Goal: Information Seeking & Learning: Learn about a topic

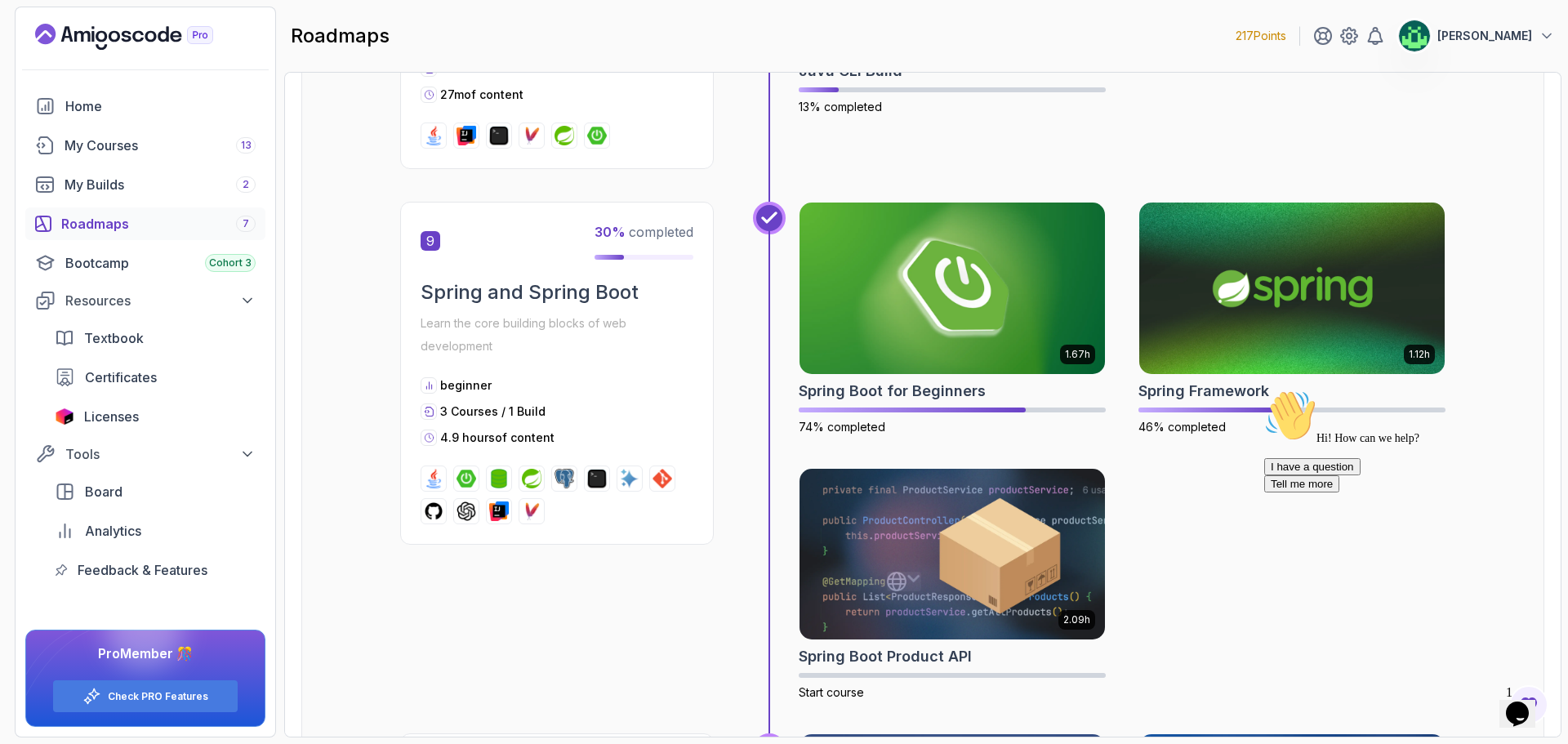
scroll to position [3183, 0]
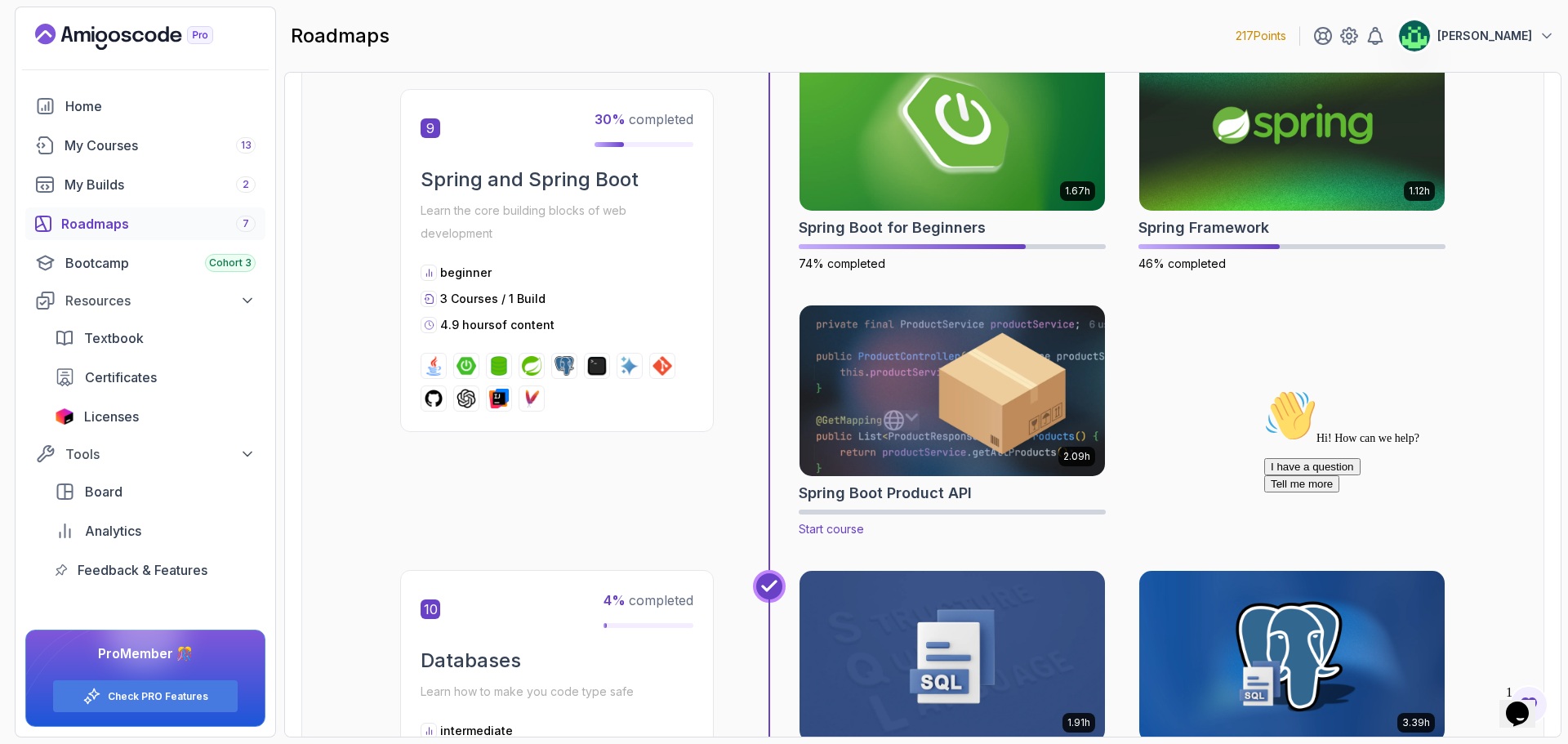
click at [933, 432] on img at bounding box center [952, 390] width 321 height 179
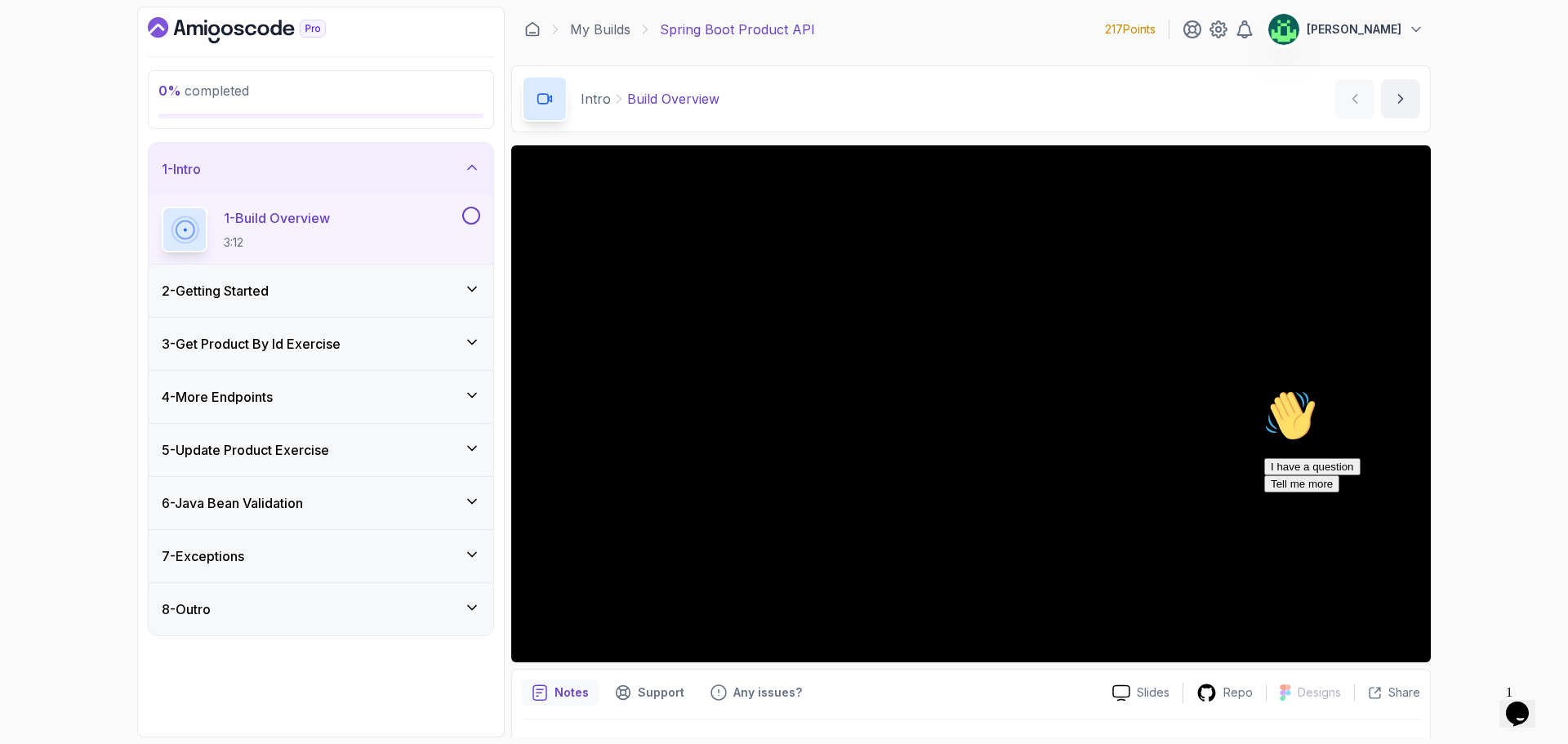
click at [1264, 389] on icon "Chat attention grabber" at bounding box center [1264, 389] width 0 height 0
click at [1540, 700] on img at bounding box center [1524, 681] width 101 height 64
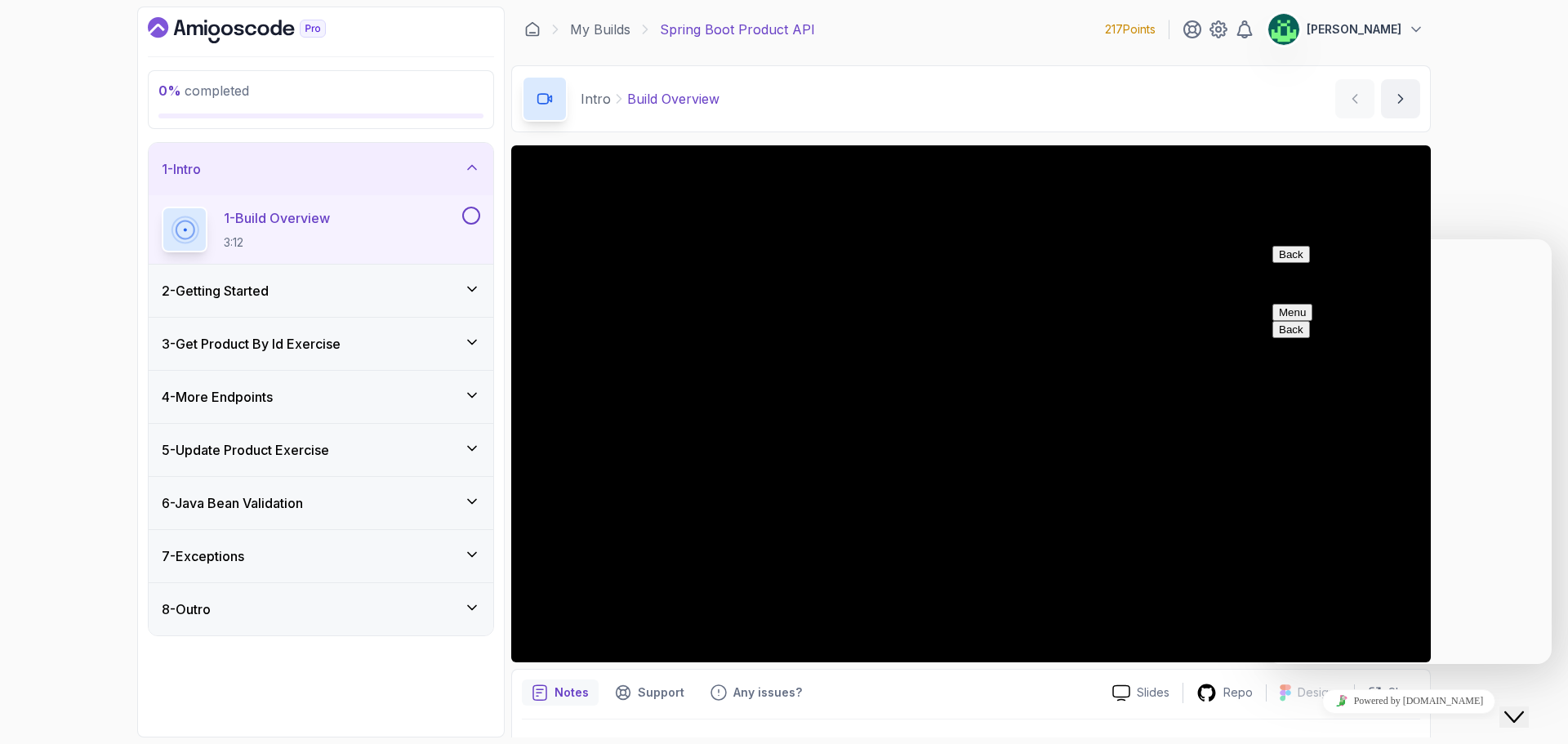
click at [1524, 707] on div "Close Chat This icon closes the chat window." at bounding box center [1514, 716] width 19 height 19
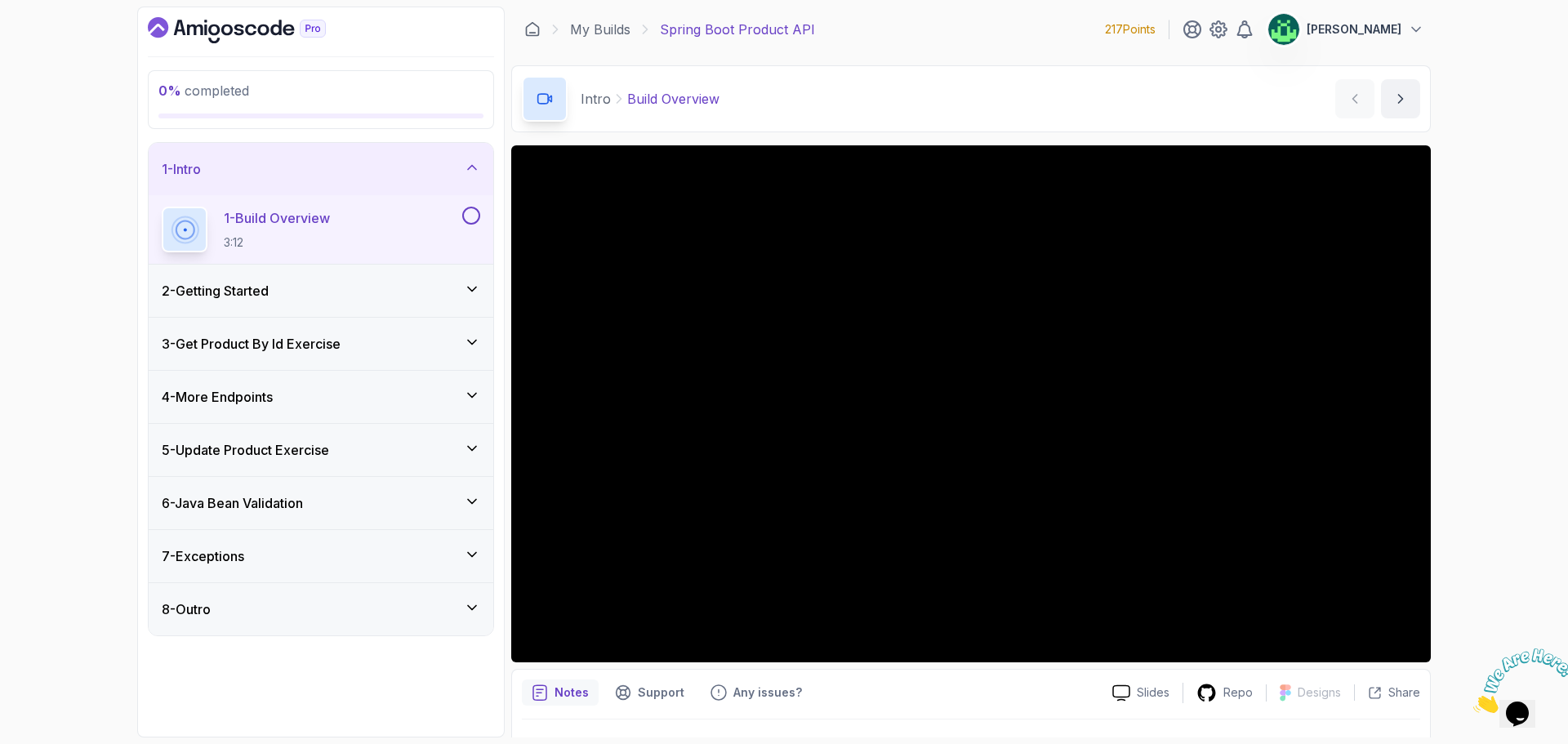
click at [1473, 701] on icon "Close" at bounding box center [1473, 707] width 0 height 14
click at [1521, 708] on icon "$i18n('chat', 'chat_widget')" at bounding box center [1517, 713] width 23 height 25
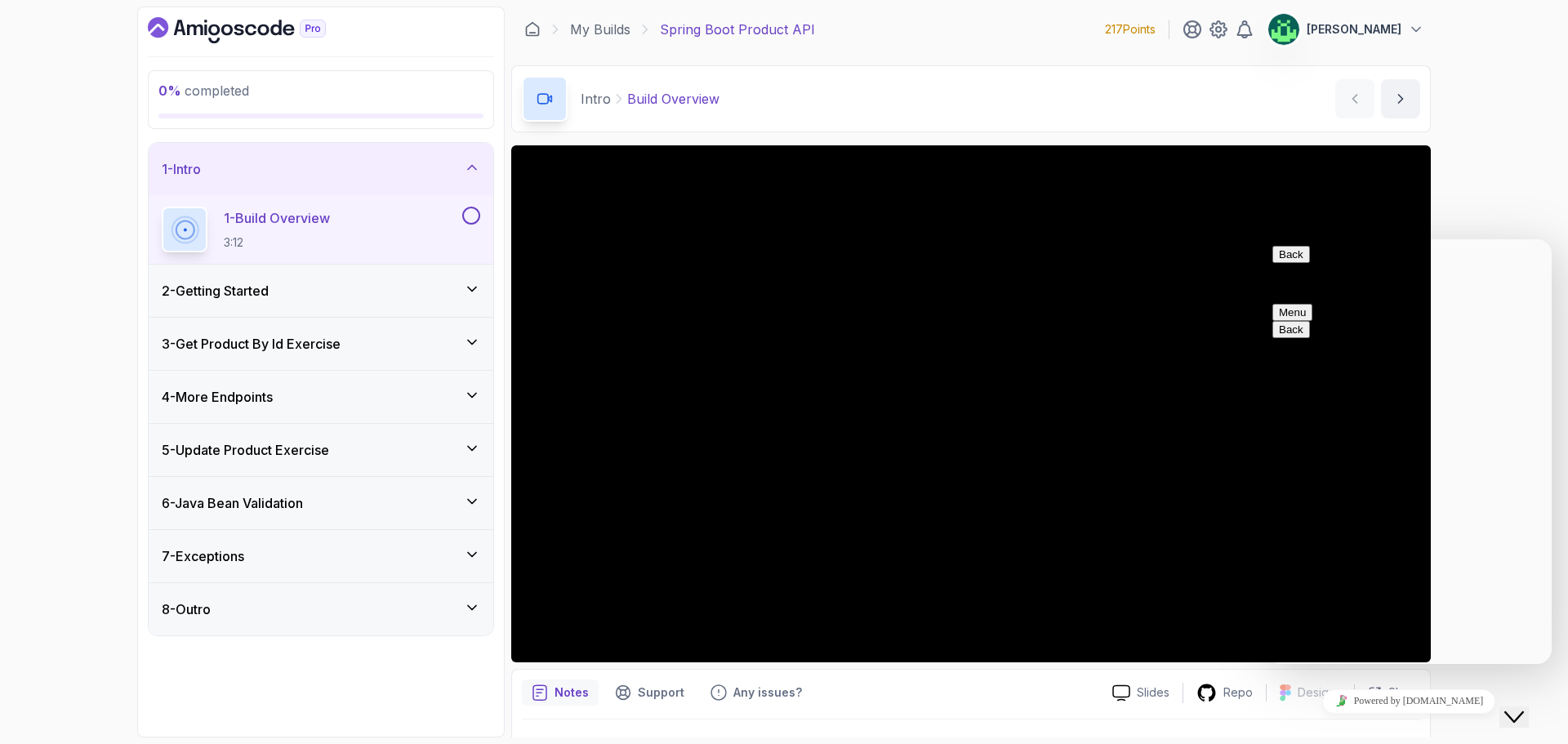
click at [1521, 708] on icon "Close Chat This icon closes the chat window." at bounding box center [1514, 716] width 19 height 19
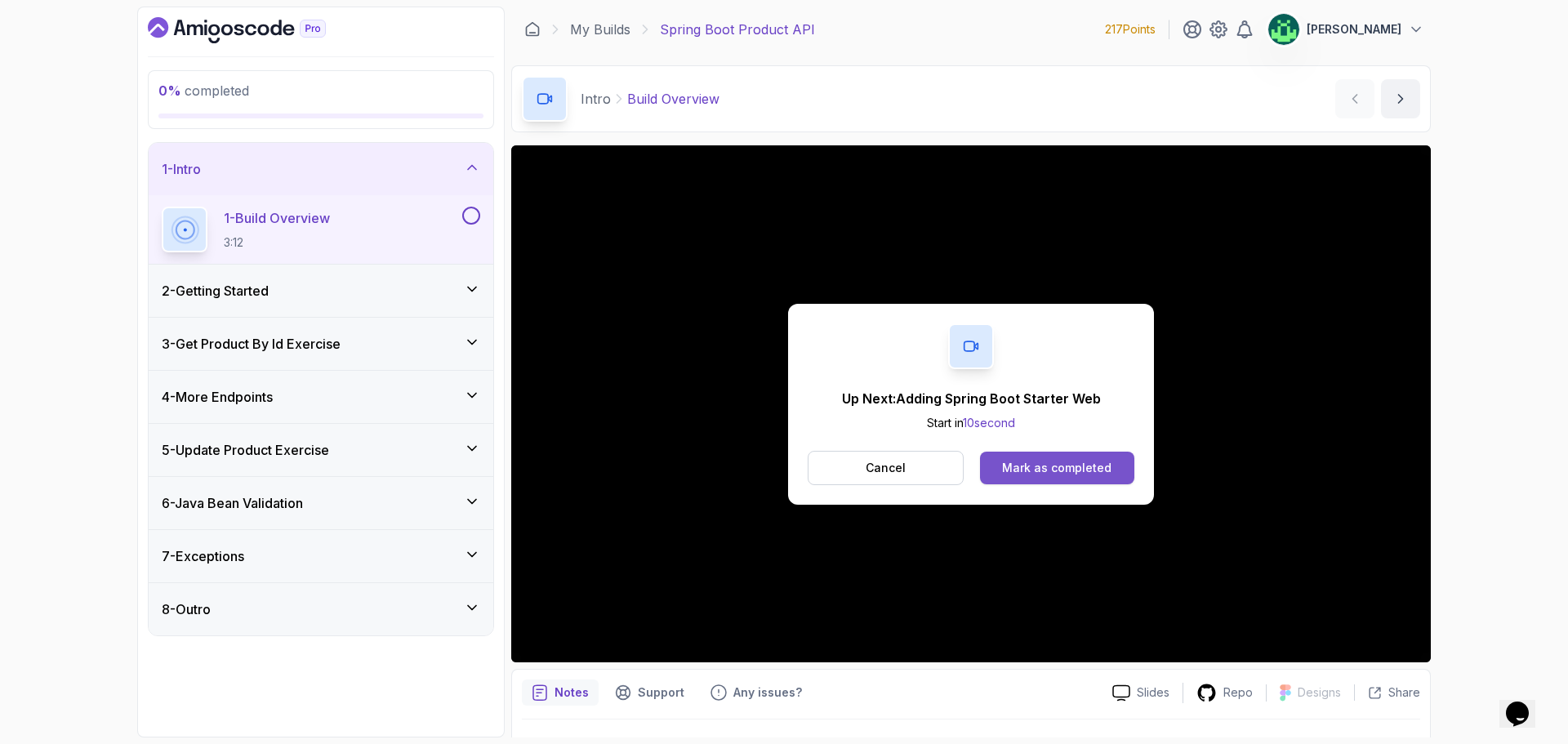
click at [1053, 466] on div "Mark as completed" at bounding box center [1056, 468] width 110 height 17
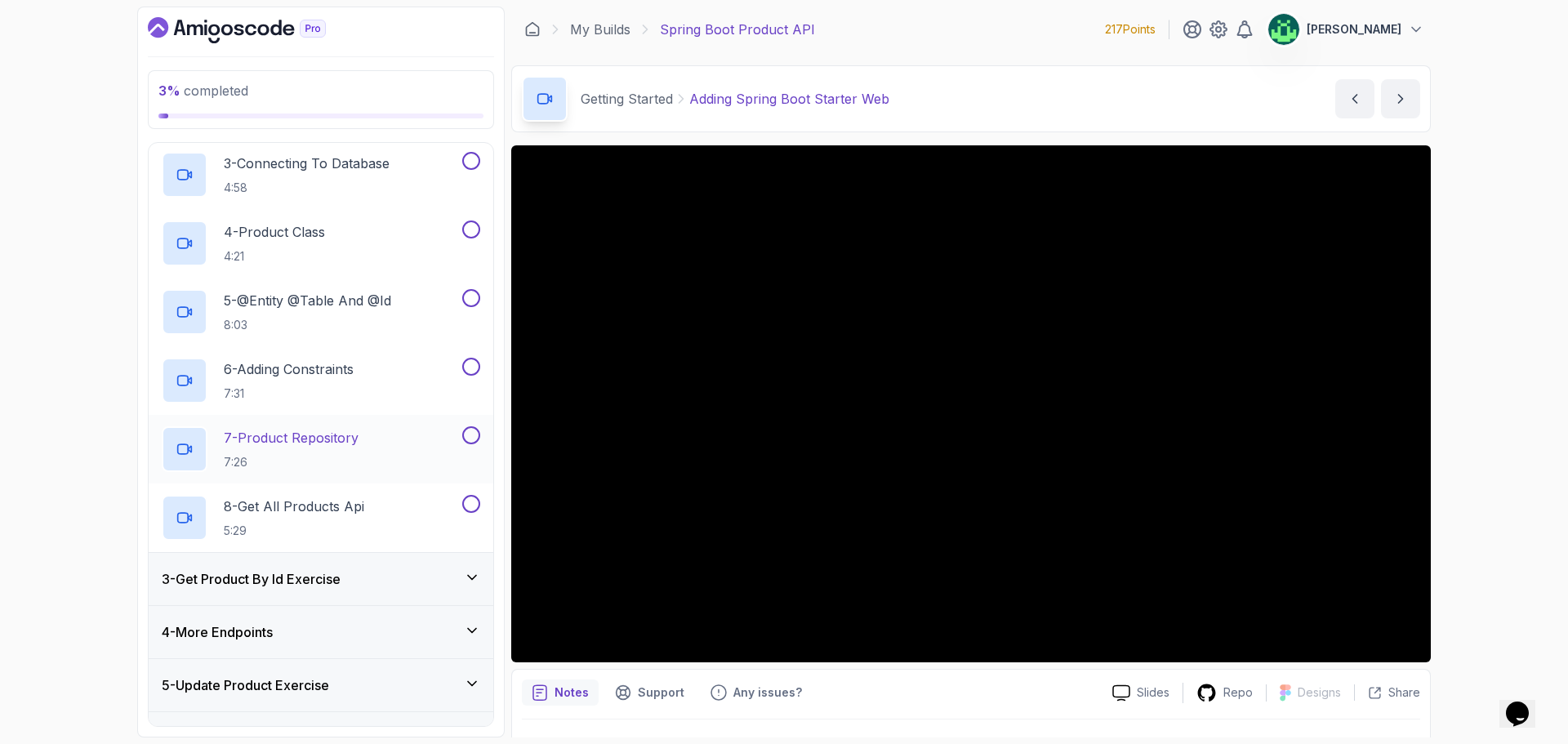
scroll to position [389, 0]
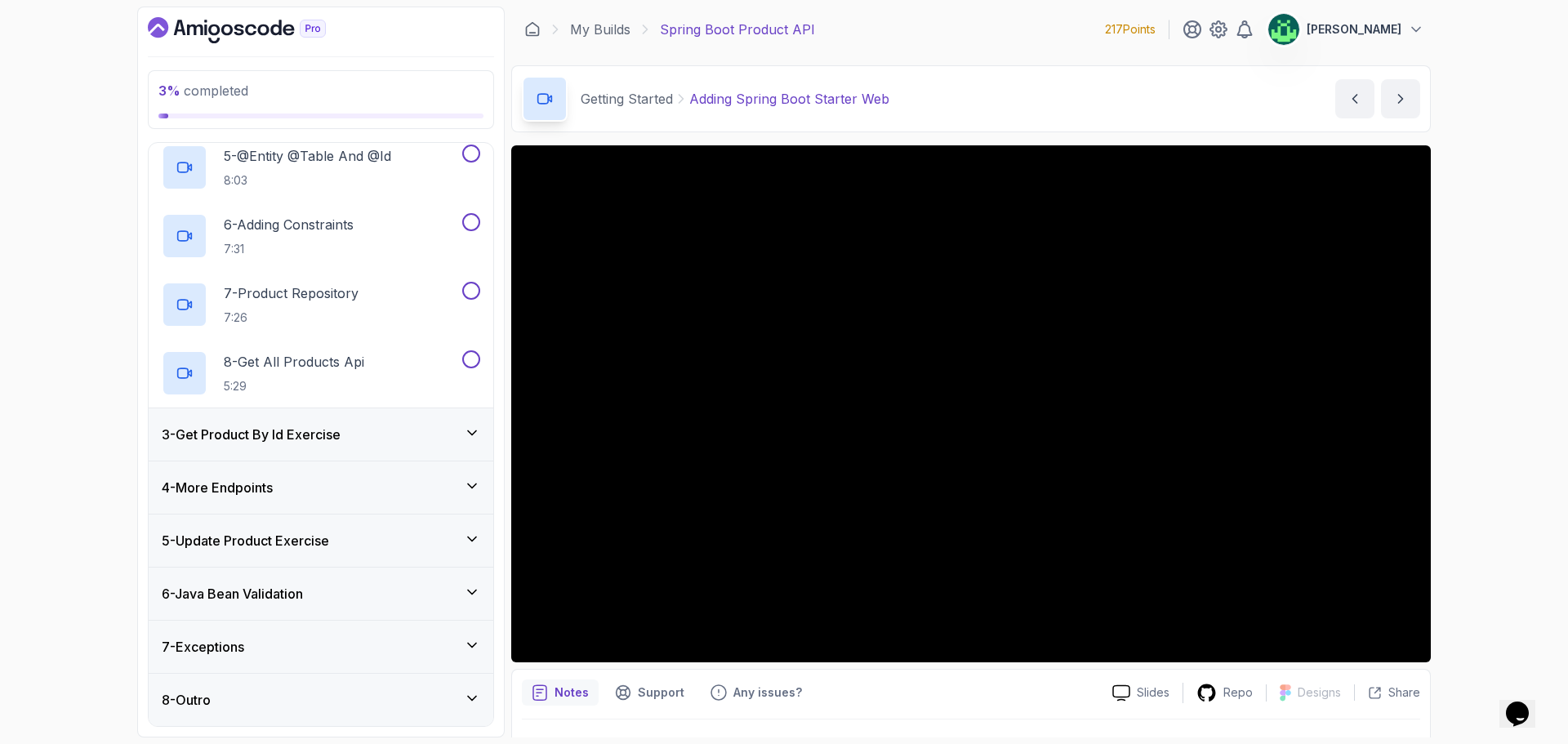
click at [335, 434] on h3 "3 - Get Product By Id Exercise" at bounding box center [251, 434] width 179 height 19
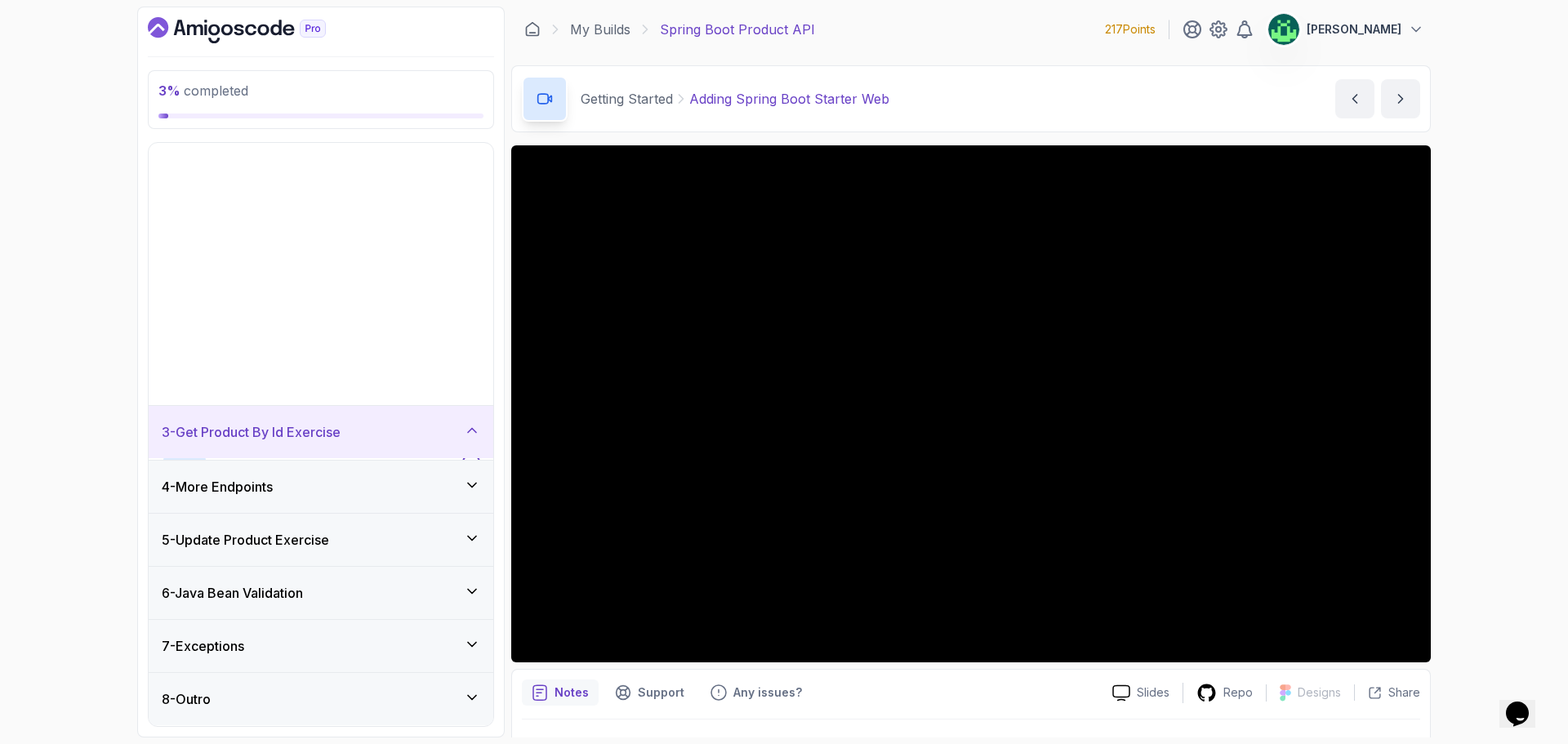
scroll to position [0, 0]
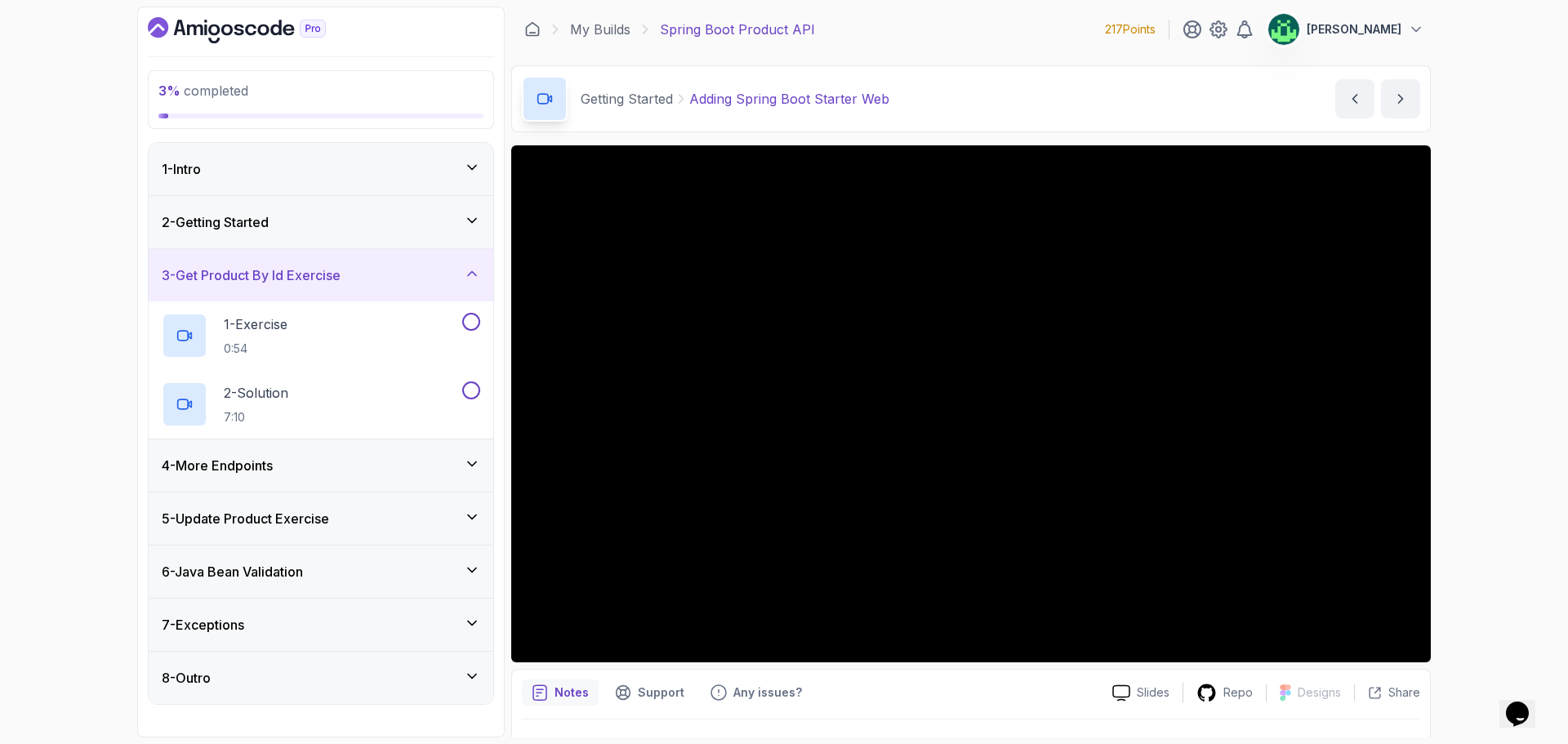
click at [341, 462] on div "4 - More Endpoints" at bounding box center [321, 464] width 318 height 19
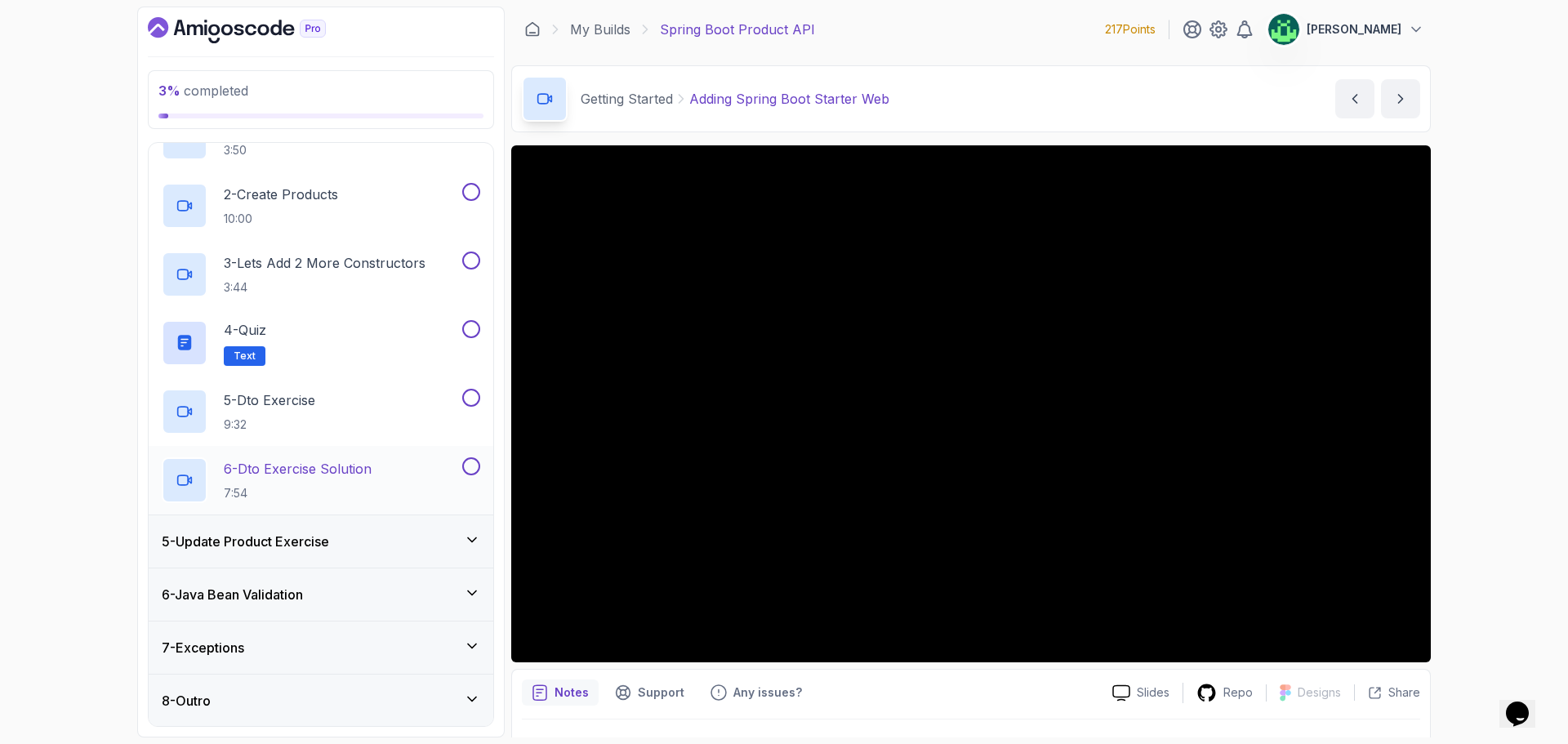
scroll to position [252, 0]
click at [329, 542] on h3 "5 - Update Product Exercise" at bounding box center [246, 540] width 167 height 19
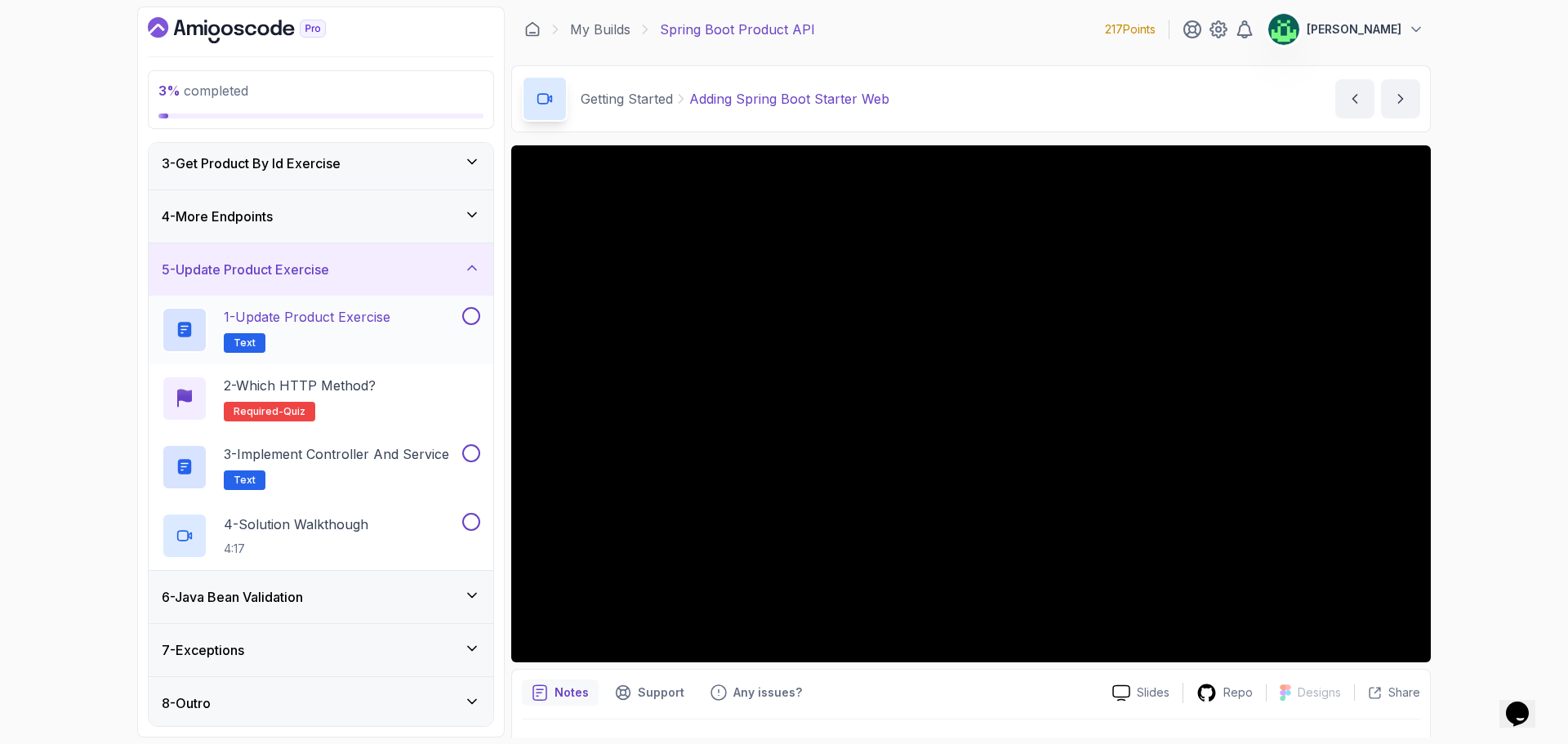
scroll to position [115, 0]
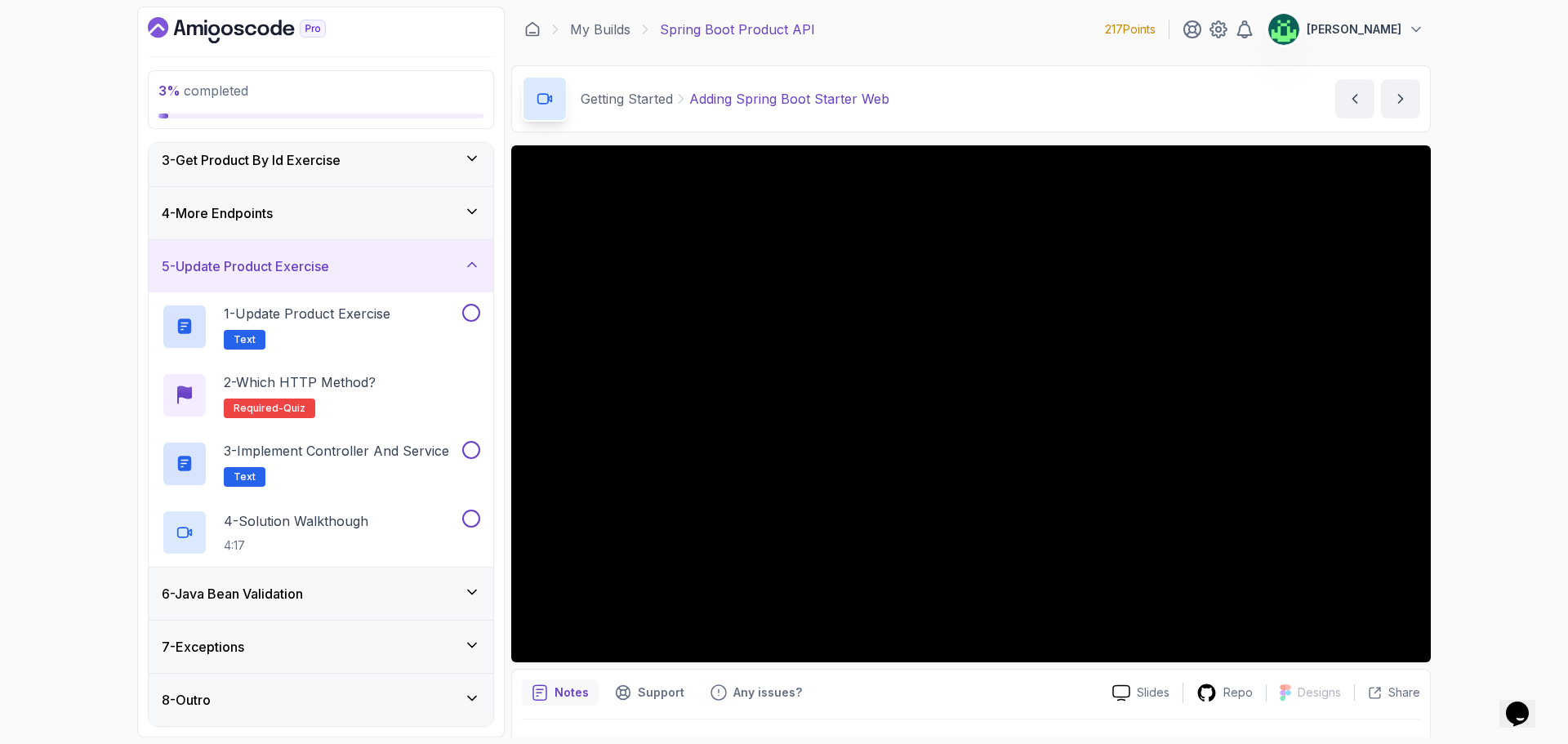
click at [341, 589] on div "6 - Java Bean Validation" at bounding box center [321, 593] width 318 height 19
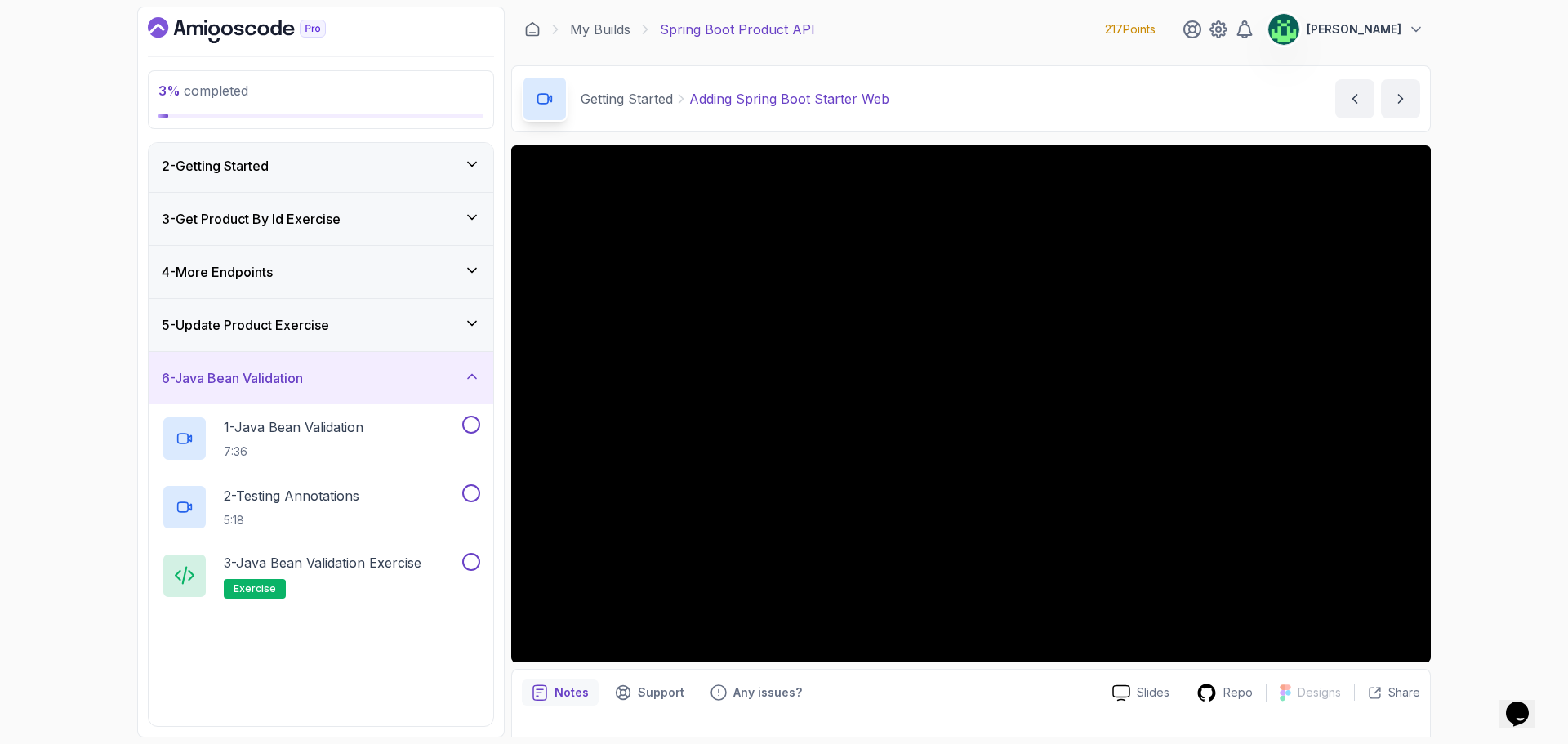
scroll to position [184, 0]
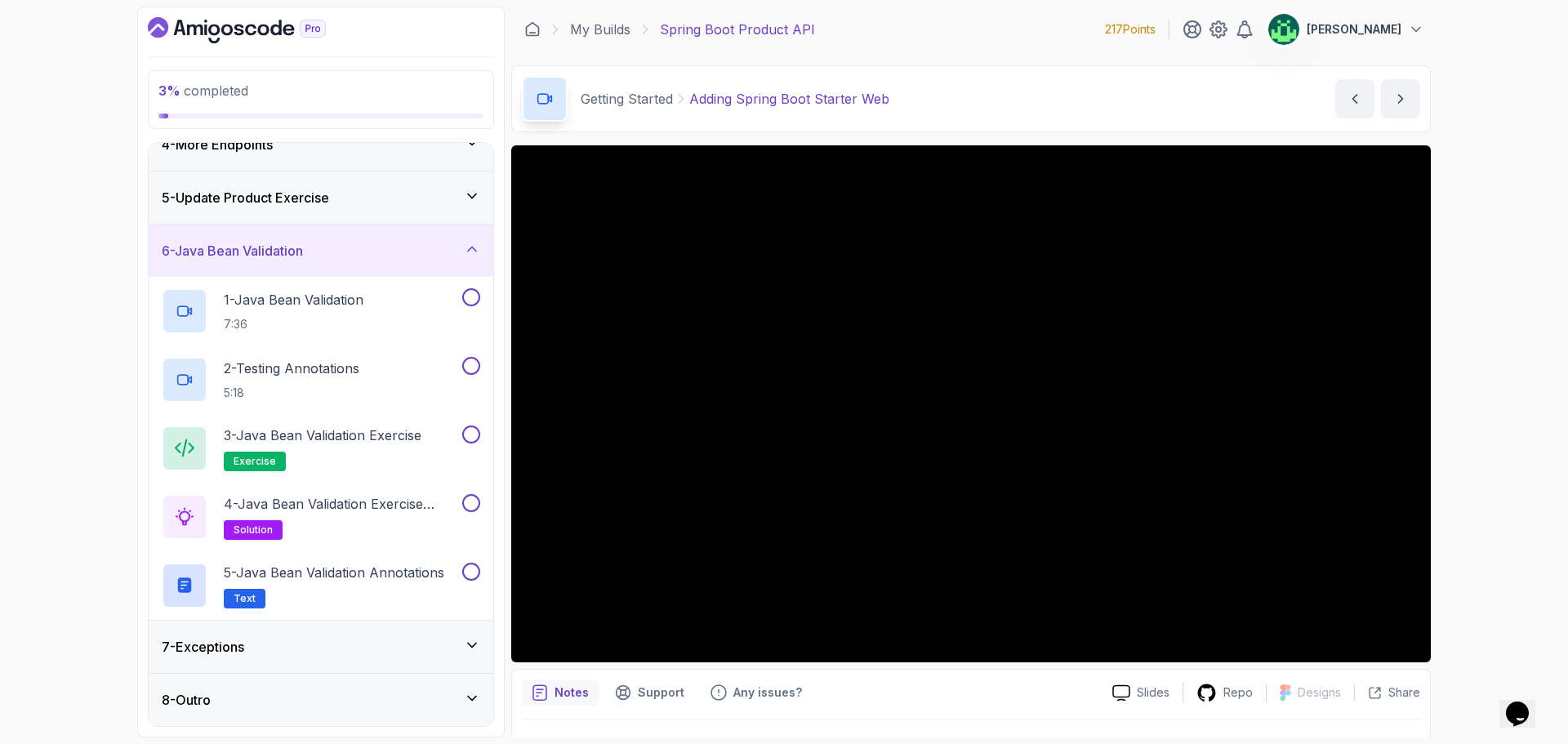
click at [303, 654] on div "7 - Exceptions" at bounding box center [321, 646] width 318 height 19
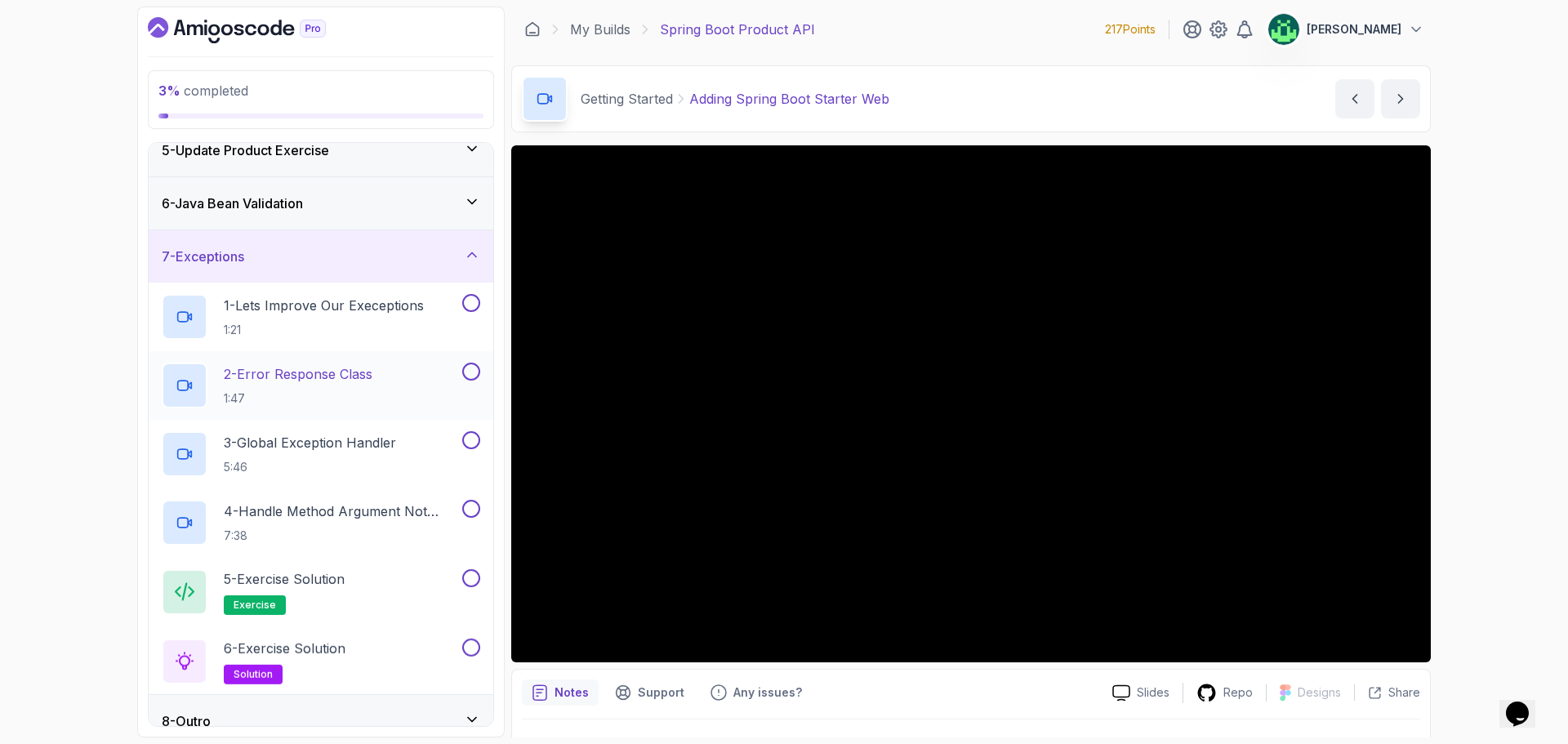
scroll to position [252, 0]
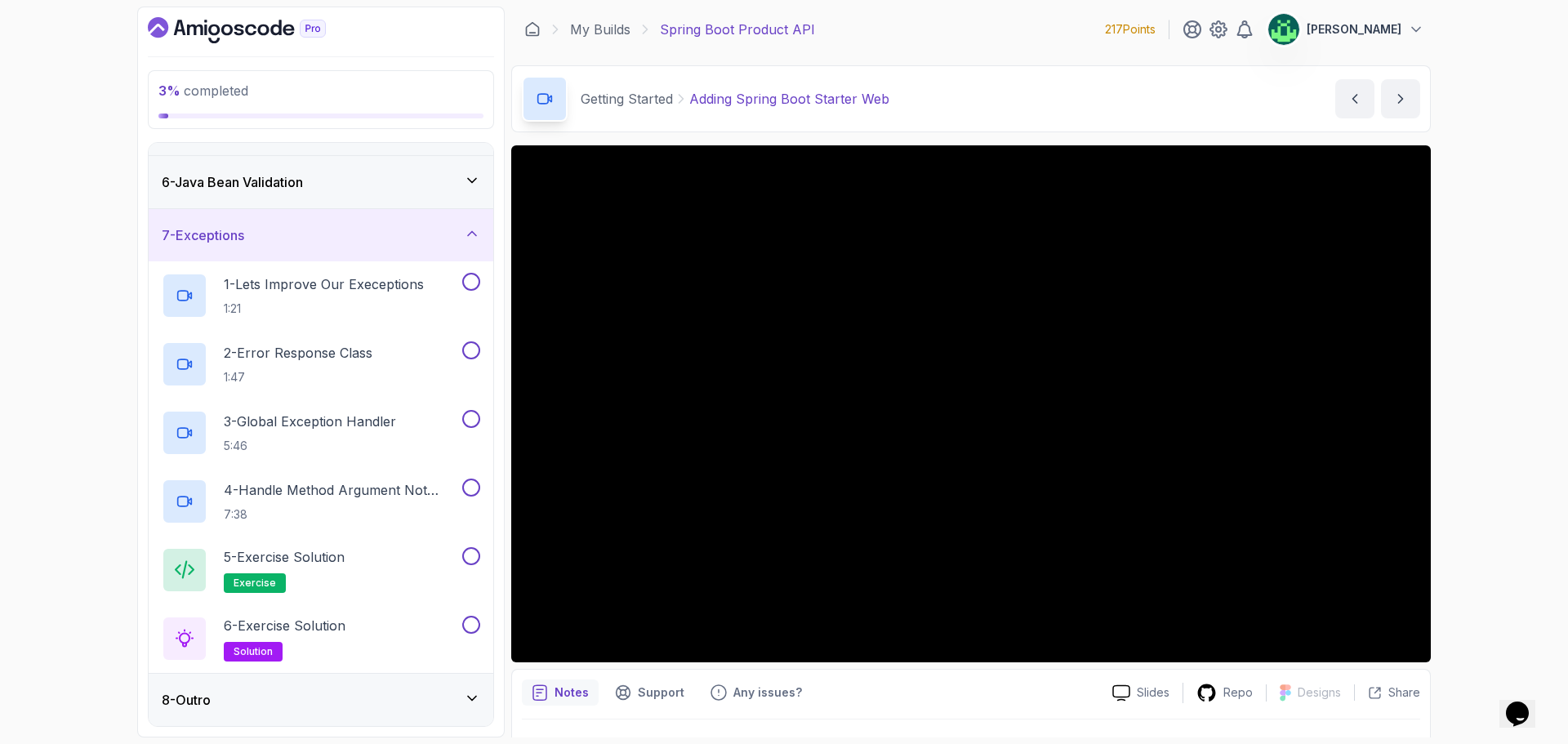
click at [345, 703] on div "8 - Outro" at bounding box center [321, 699] width 318 height 19
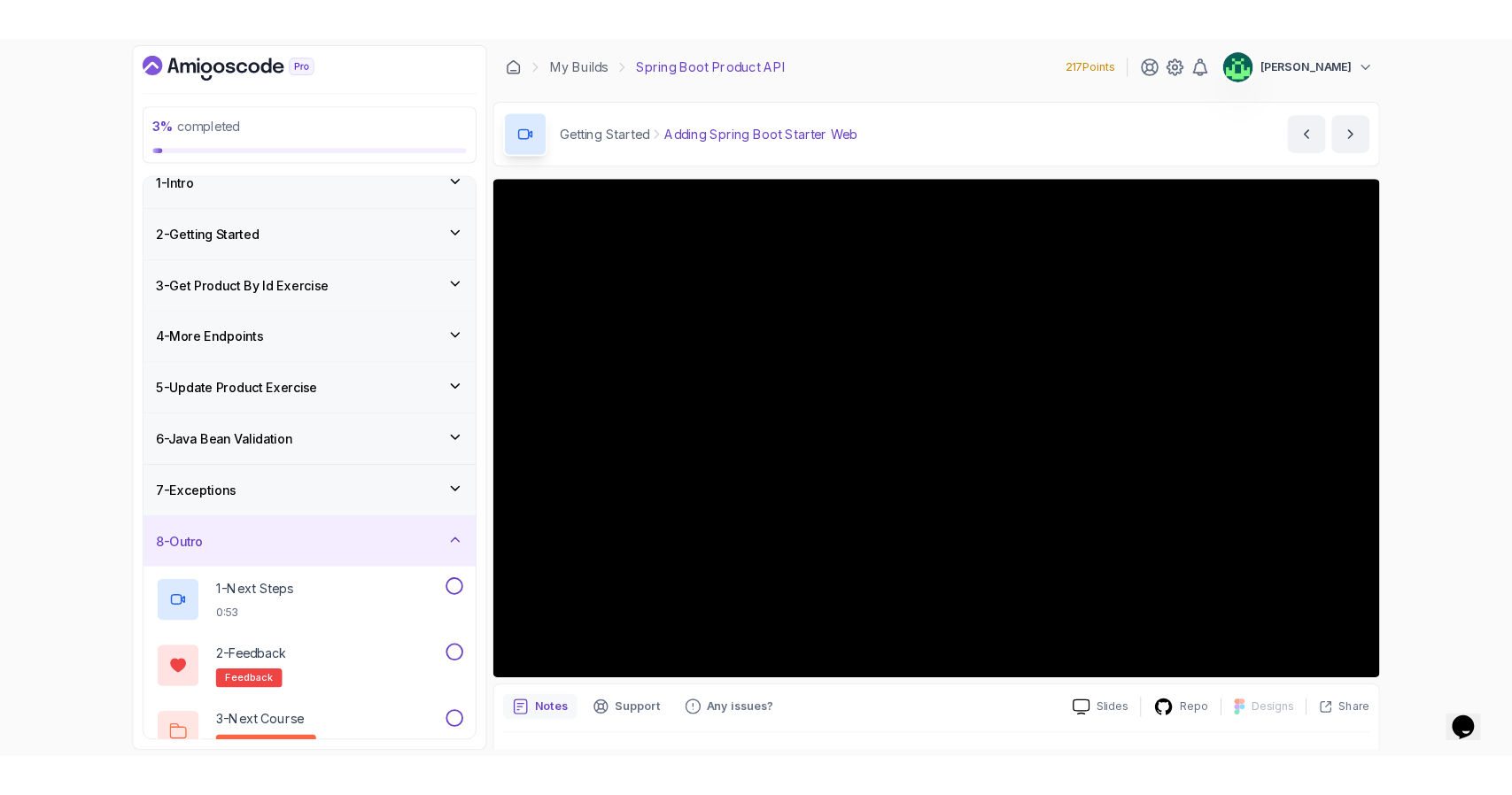
scroll to position [0, 0]
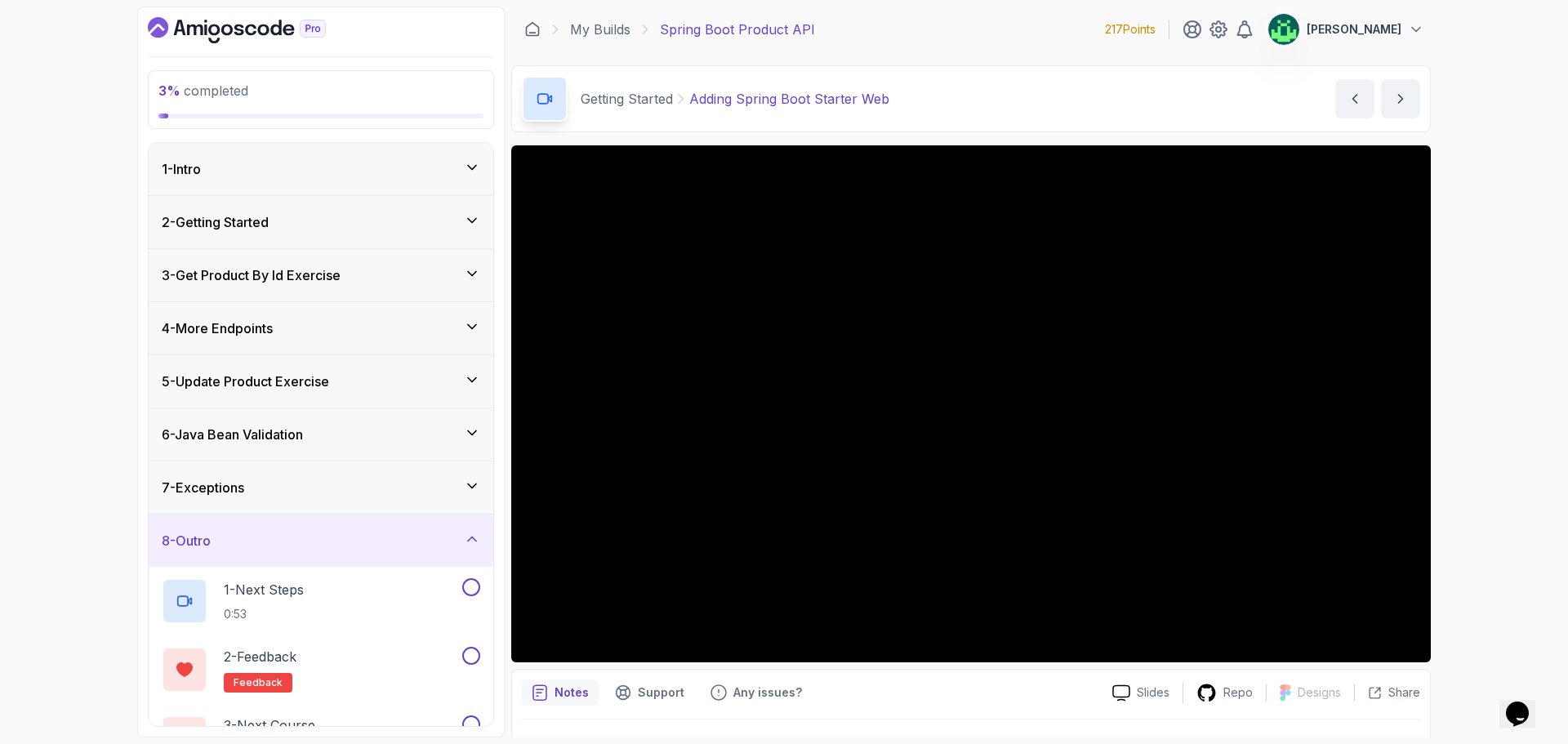
click at [234, 31] on icon "Dashboard" at bounding box center [236, 30] width 178 height 26
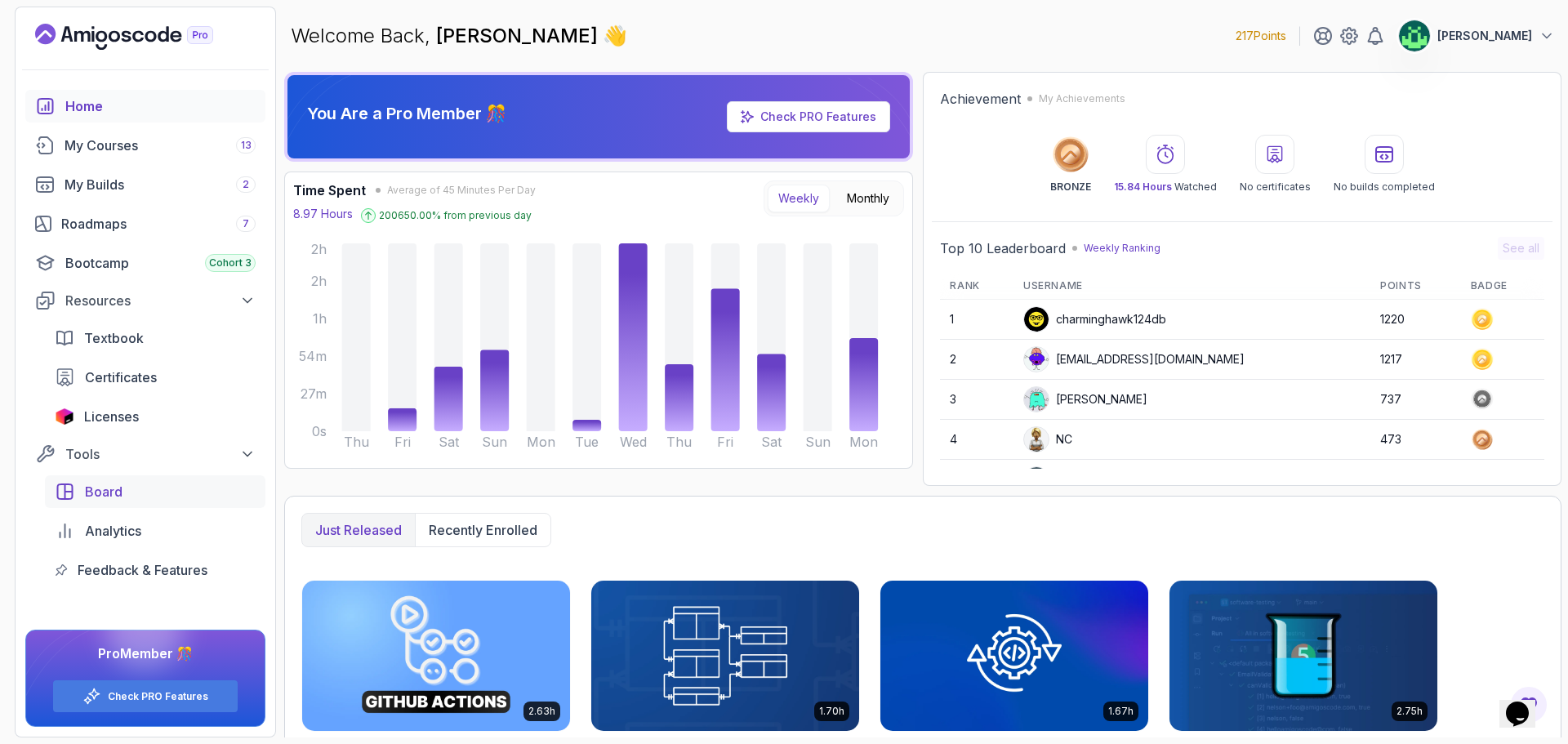
click at [129, 493] on div "Board" at bounding box center [169, 491] width 170 height 19
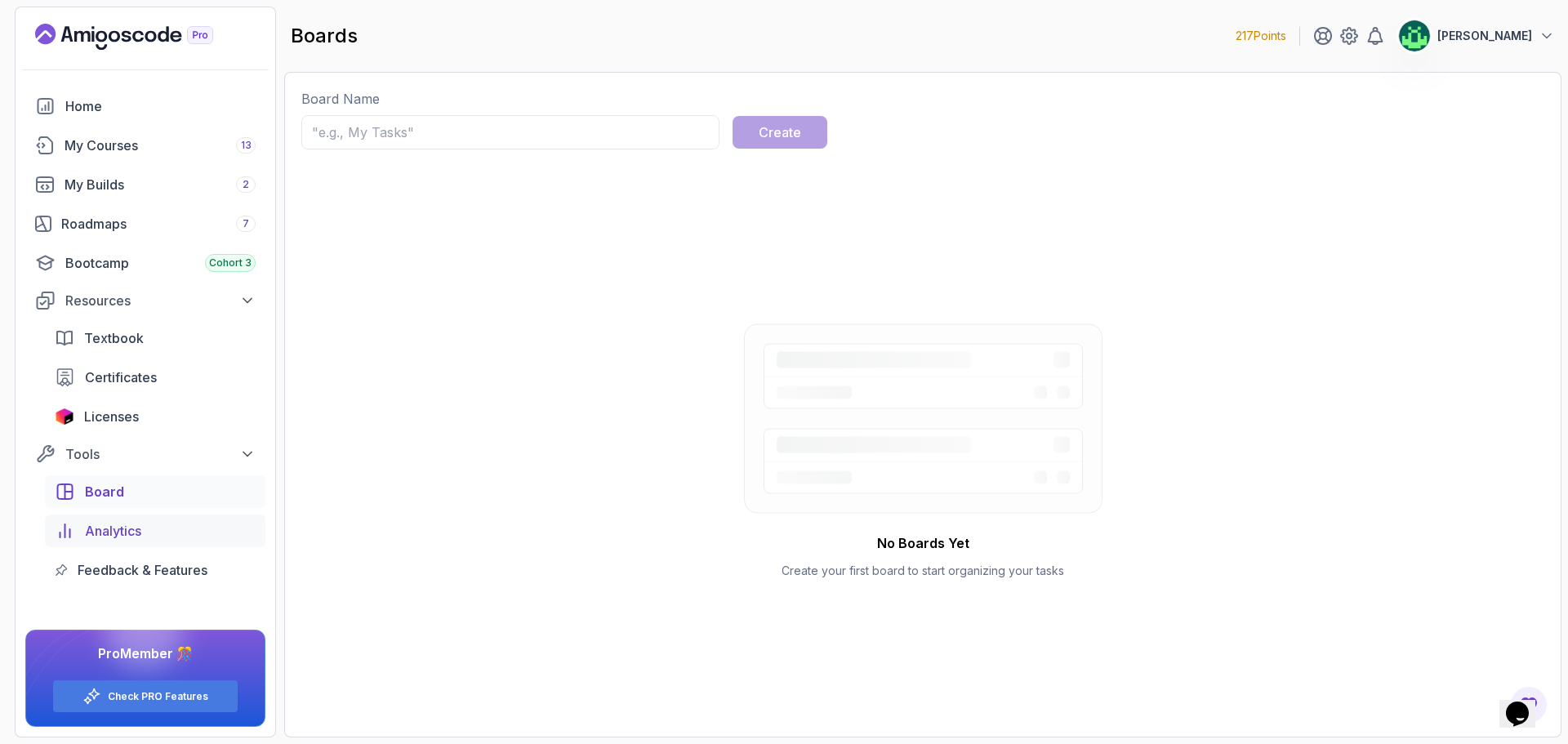
click at [129, 525] on span "Analytics" at bounding box center [112, 530] width 56 height 19
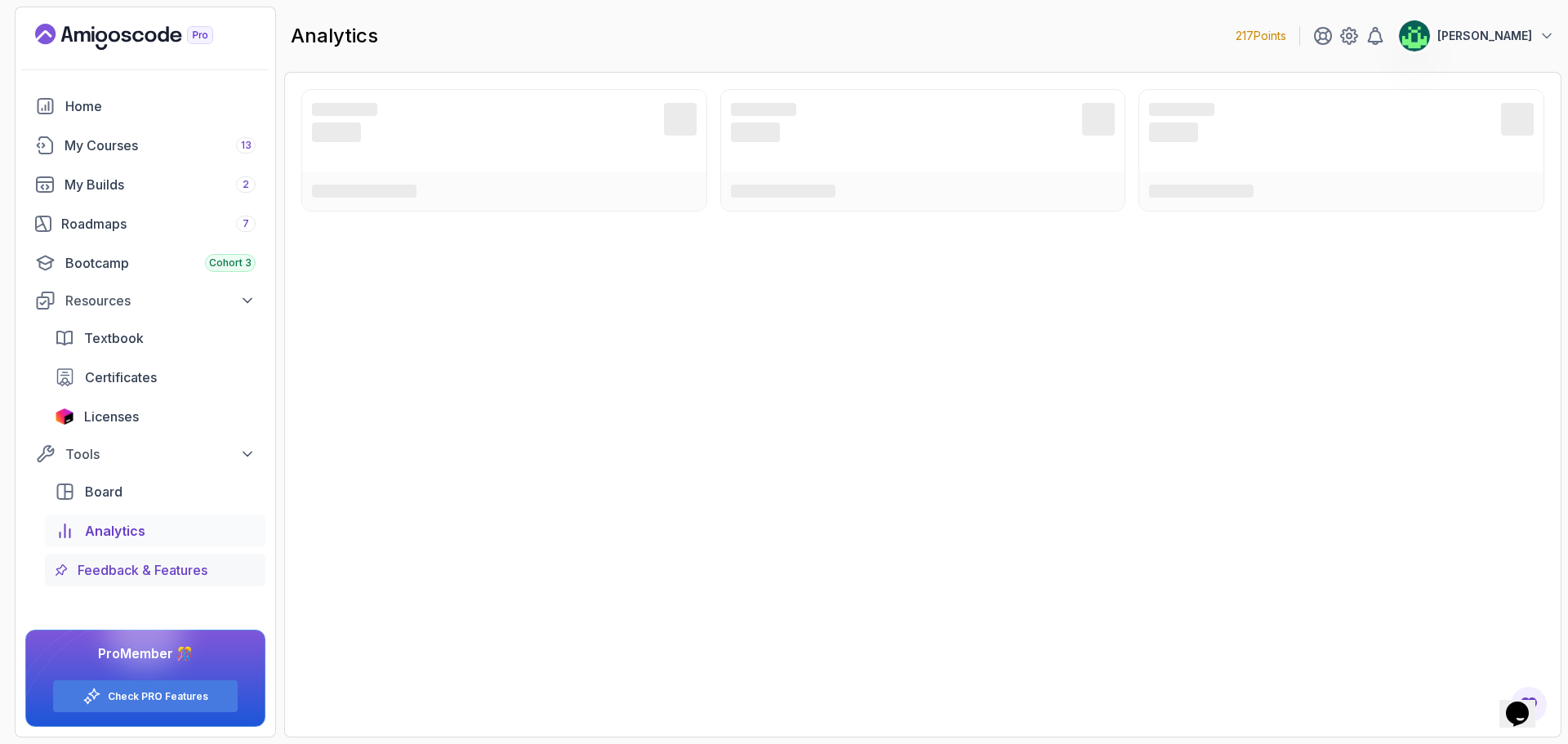
click at [161, 571] on span "Feedback & Features" at bounding box center [142, 569] width 130 height 19
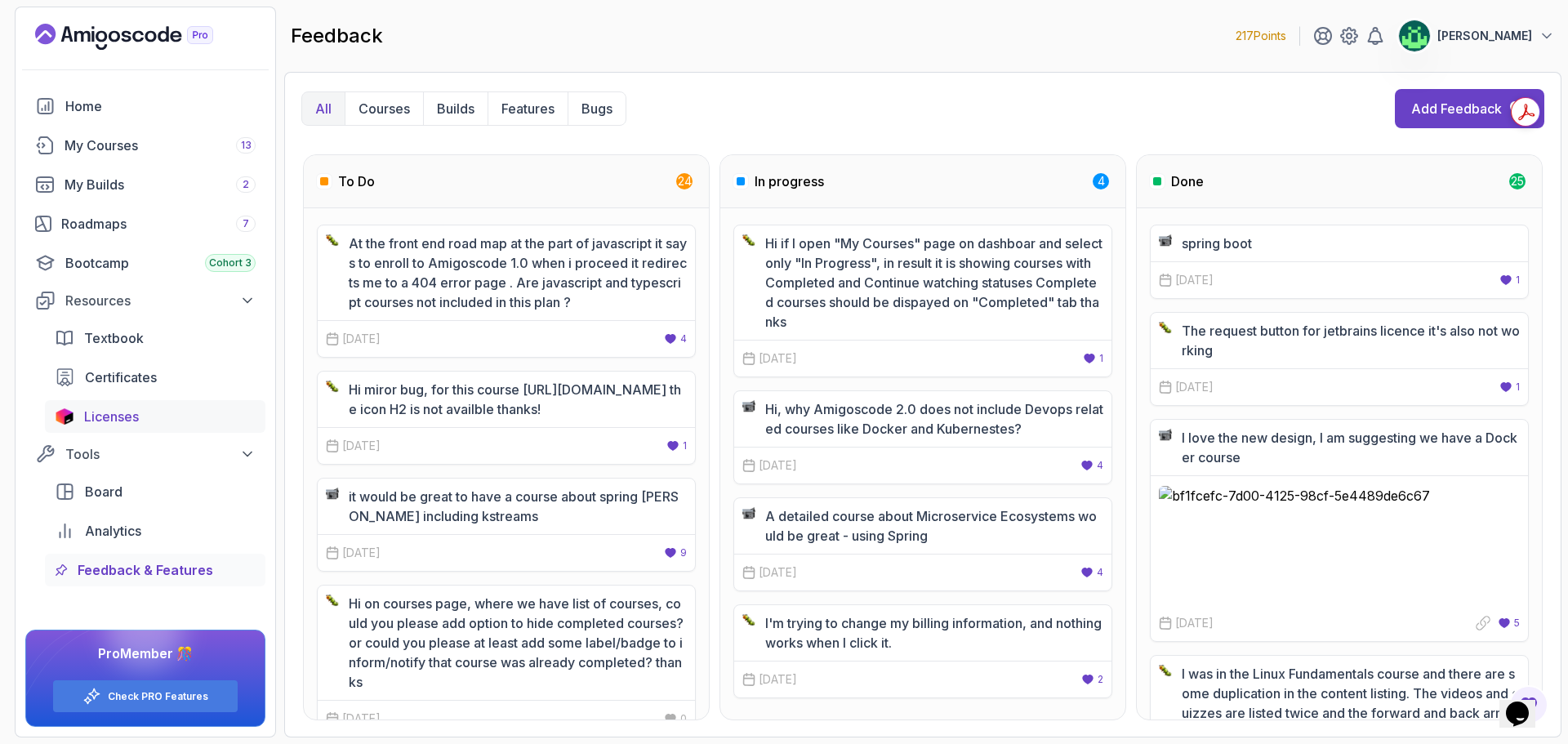
click at [121, 417] on span "Licenses" at bounding box center [110, 416] width 54 height 19
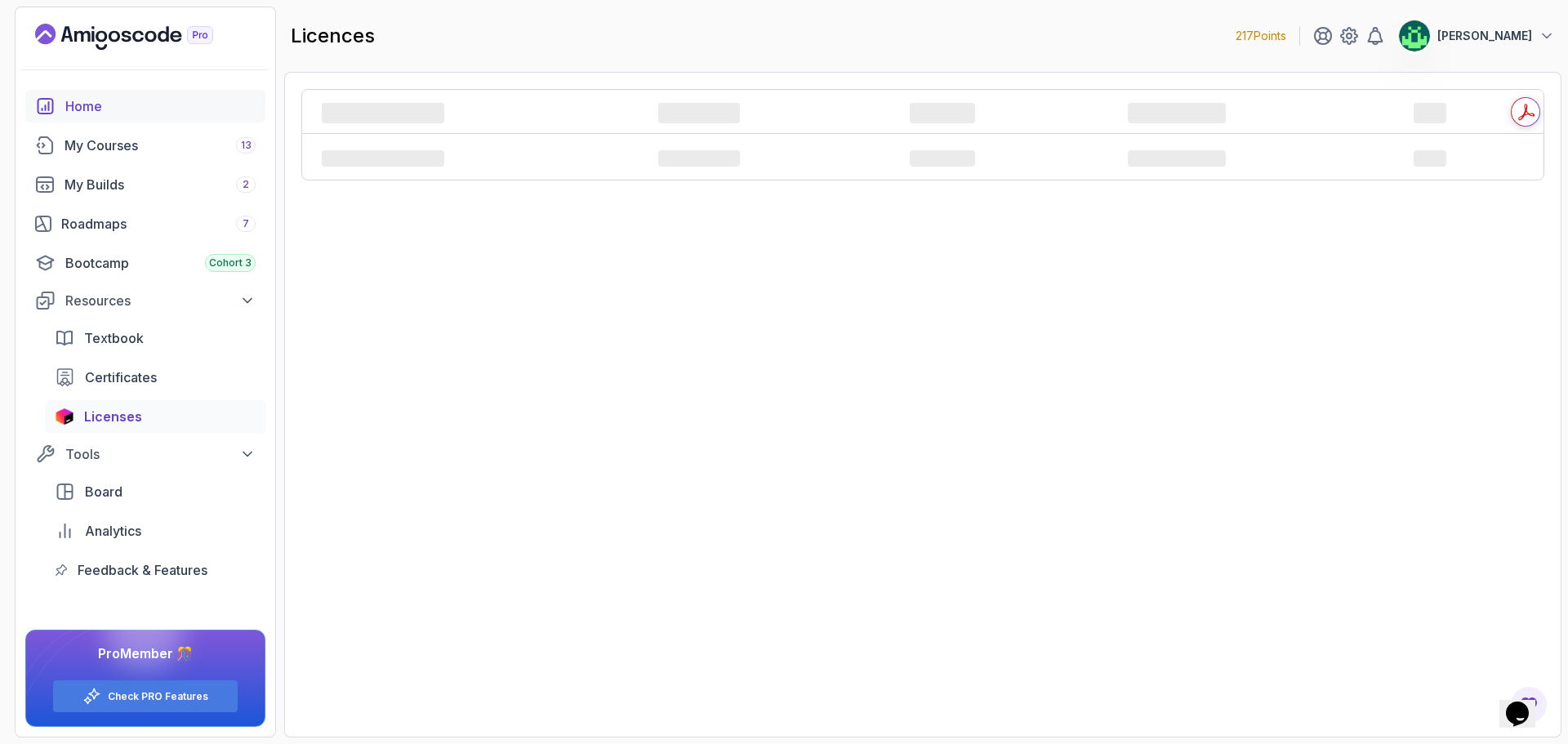
click at [123, 110] on div "Home" at bounding box center [160, 106] width 190 height 19
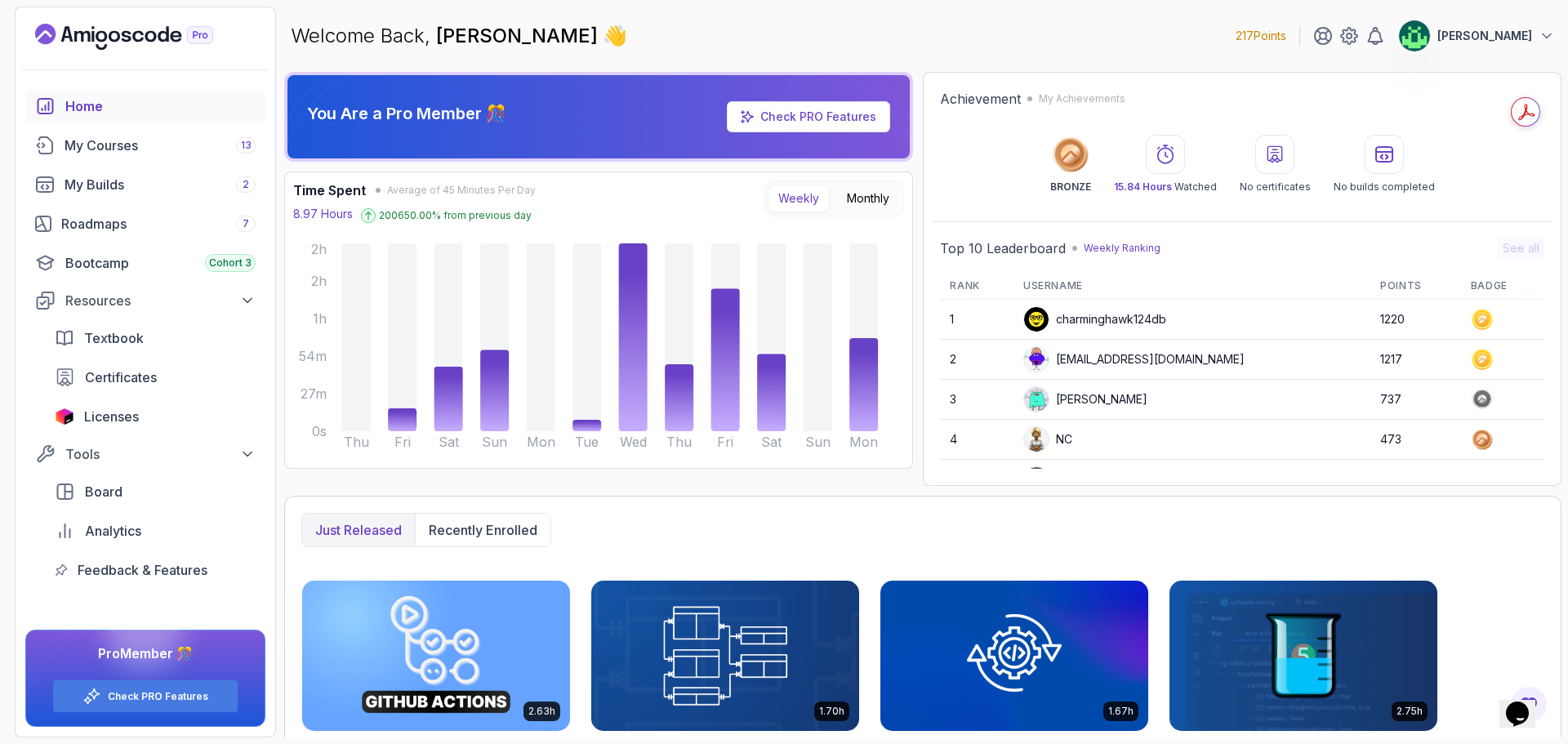
click at [1087, 166] on circle at bounding box center [1070, 154] width 35 height 35
click at [1469, 155] on div "BRONZE 15.84 Hours Watched No certificates No builds completed" at bounding box center [1242, 164] width 605 height 59
click at [178, 261] on div "Bootcamp Cohort 3" at bounding box center [160, 262] width 190 height 19
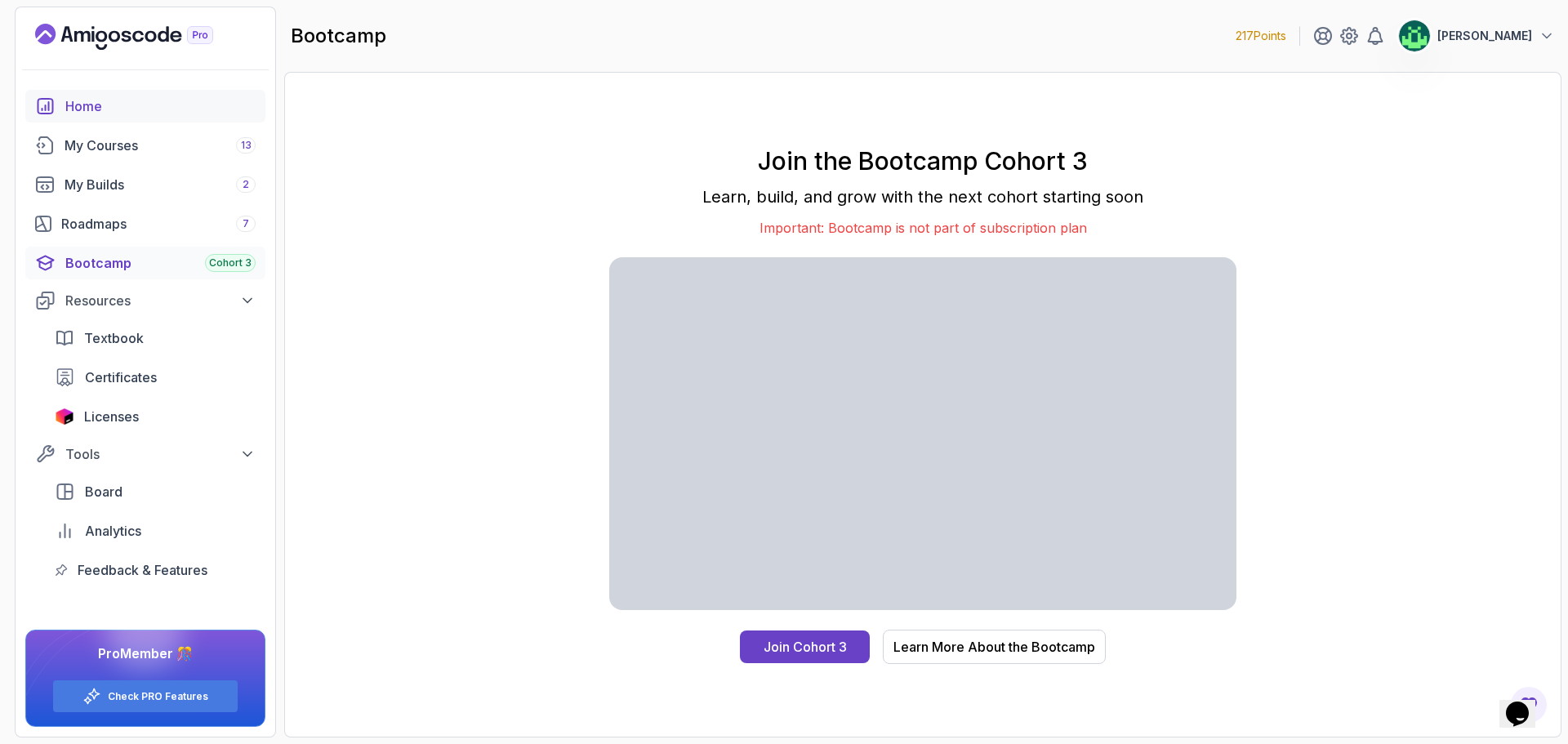
click at [102, 104] on div "Home" at bounding box center [160, 106] width 190 height 19
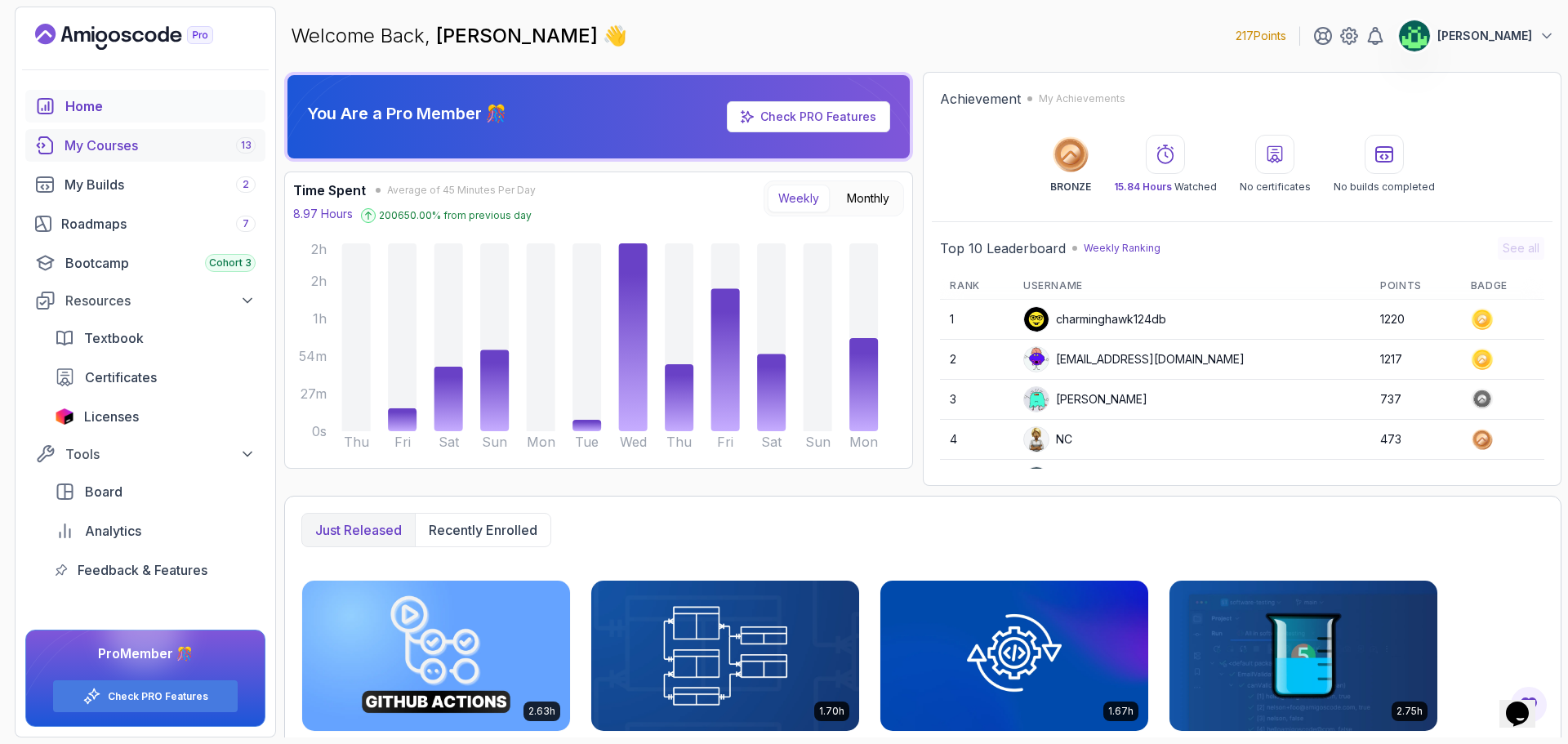
click at [120, 142] on div "My Courses 13" at bounding box center [160, 144] width 191 height 19
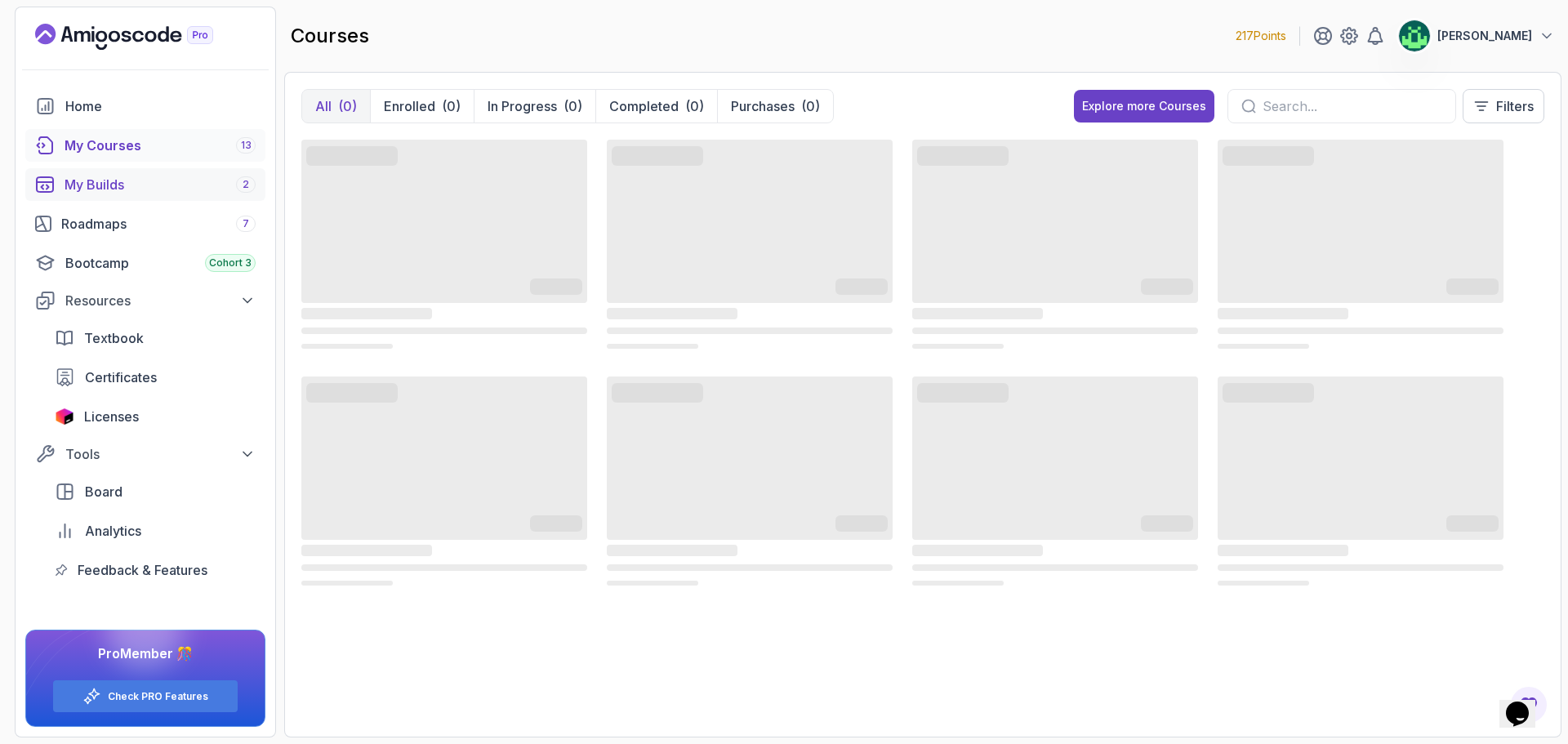
click at [120, 185] on div "My Builds 2" at bounding box center [160, 184] width 191 height 19
click at [120, 224] on div "Roadmaps 7" at bounding box center [158, 223] width 194 height 19
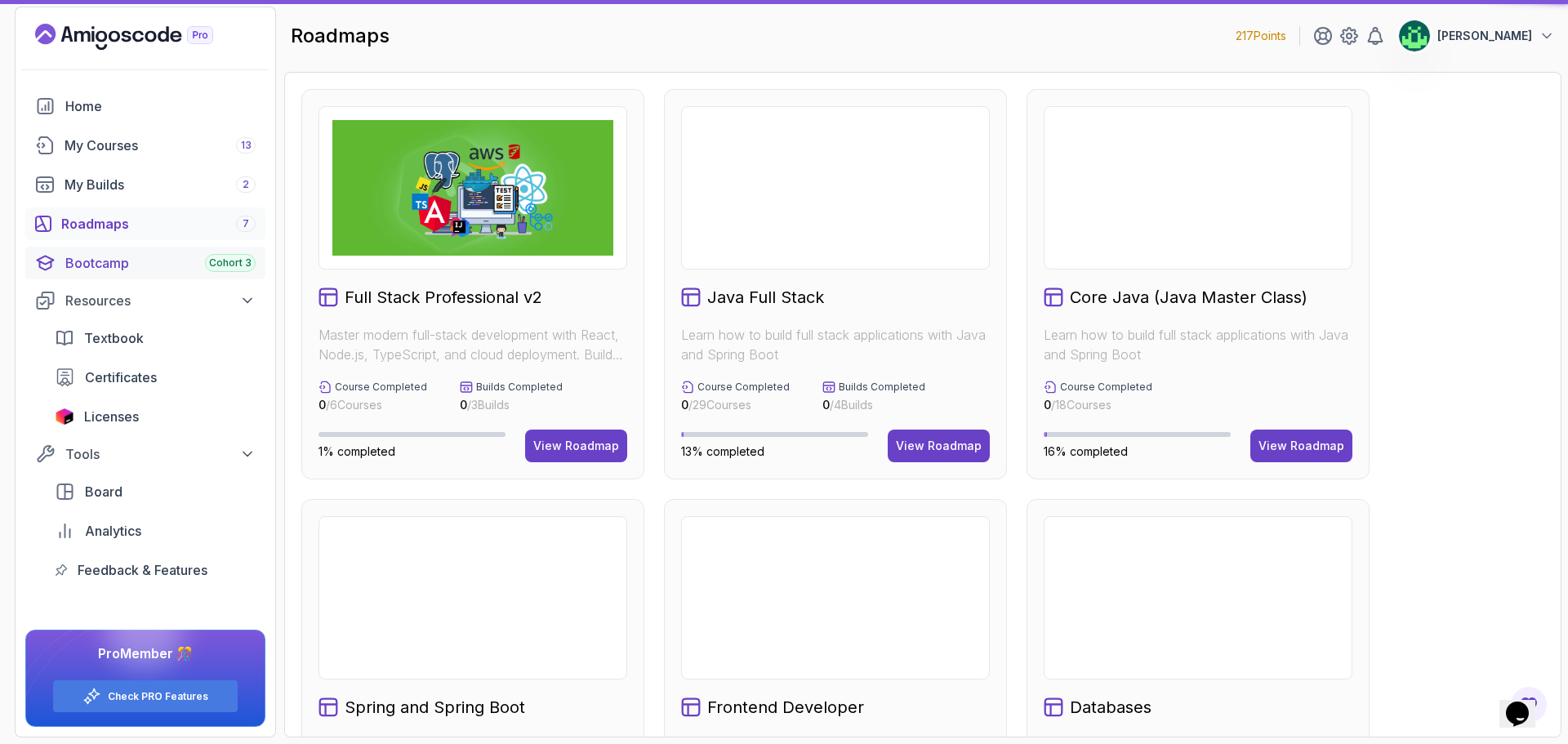
click at [120, 265] on div "Bootcamp Cohort 3" at bounding box center [160, 262] width 190 height 19
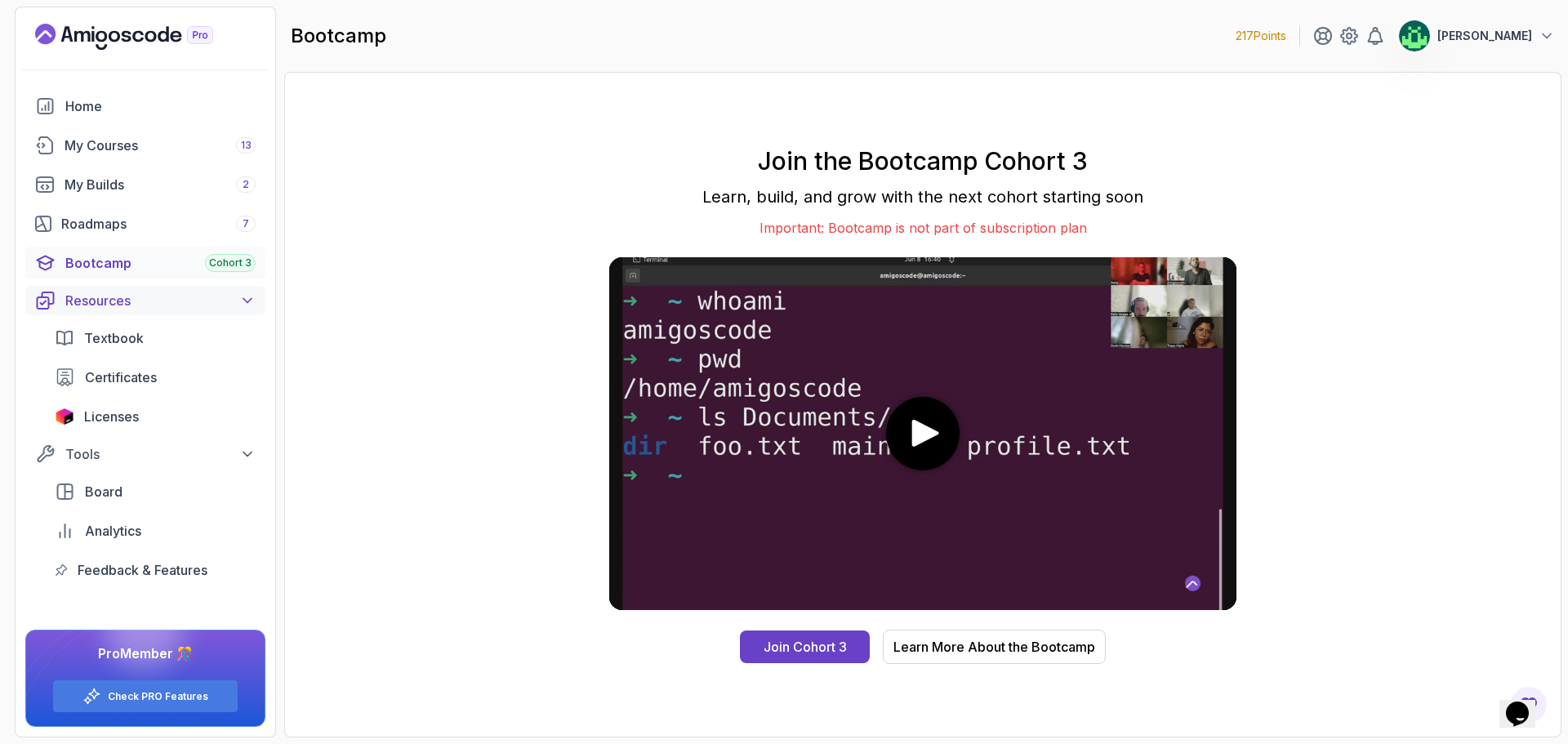
click at [120, 302] on div "Resources" at bounding box center [160, 300] width 190 height 19
click at [121, 305] on div "Resources" at bounding box center [160, 300] width 190 height 19
click at [131, 340] on span "Textbook" at bounding box center [113, 338] width 60 height 19
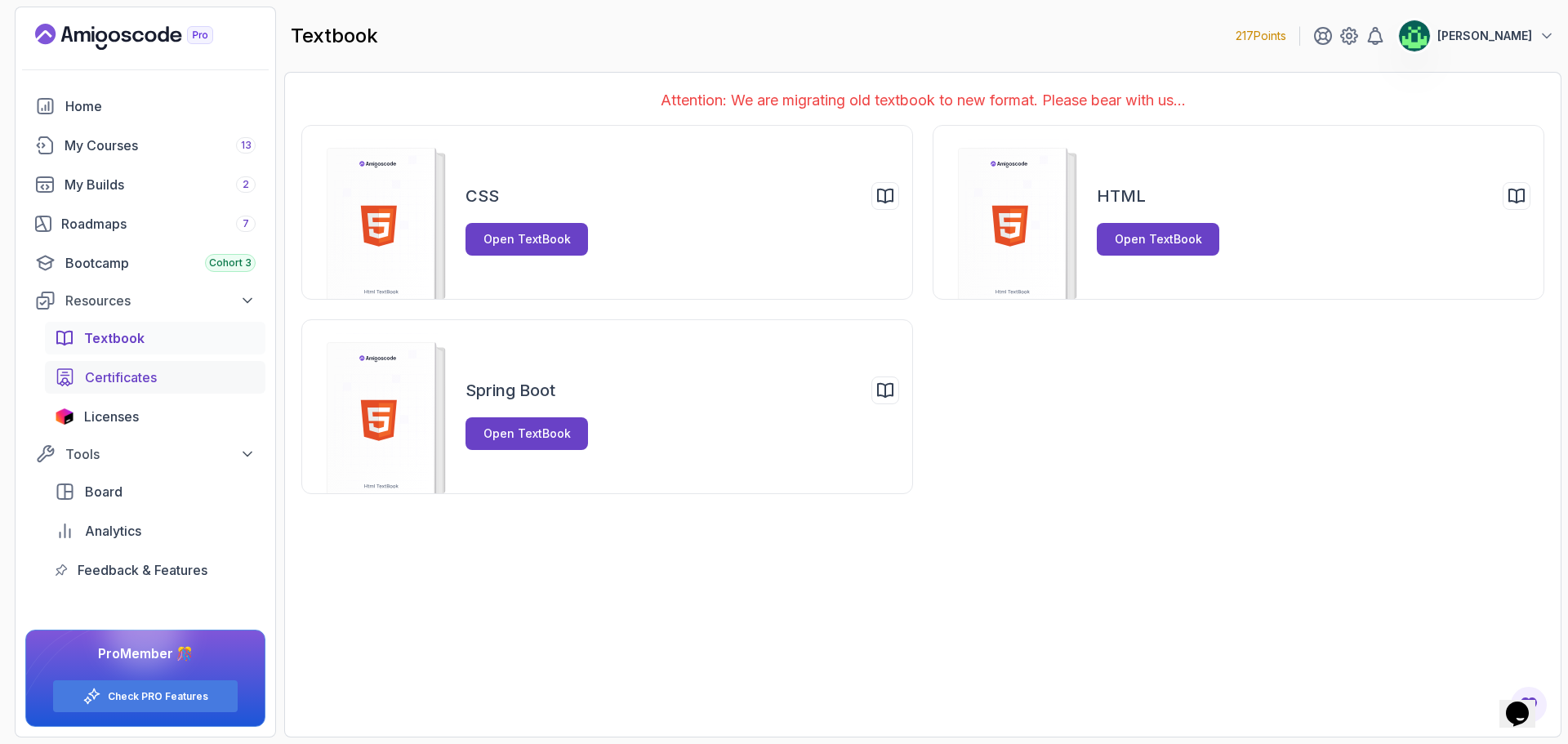
click at [138, 371] on span "Certificates" at bounding box center [121, 376] width 72 height 19
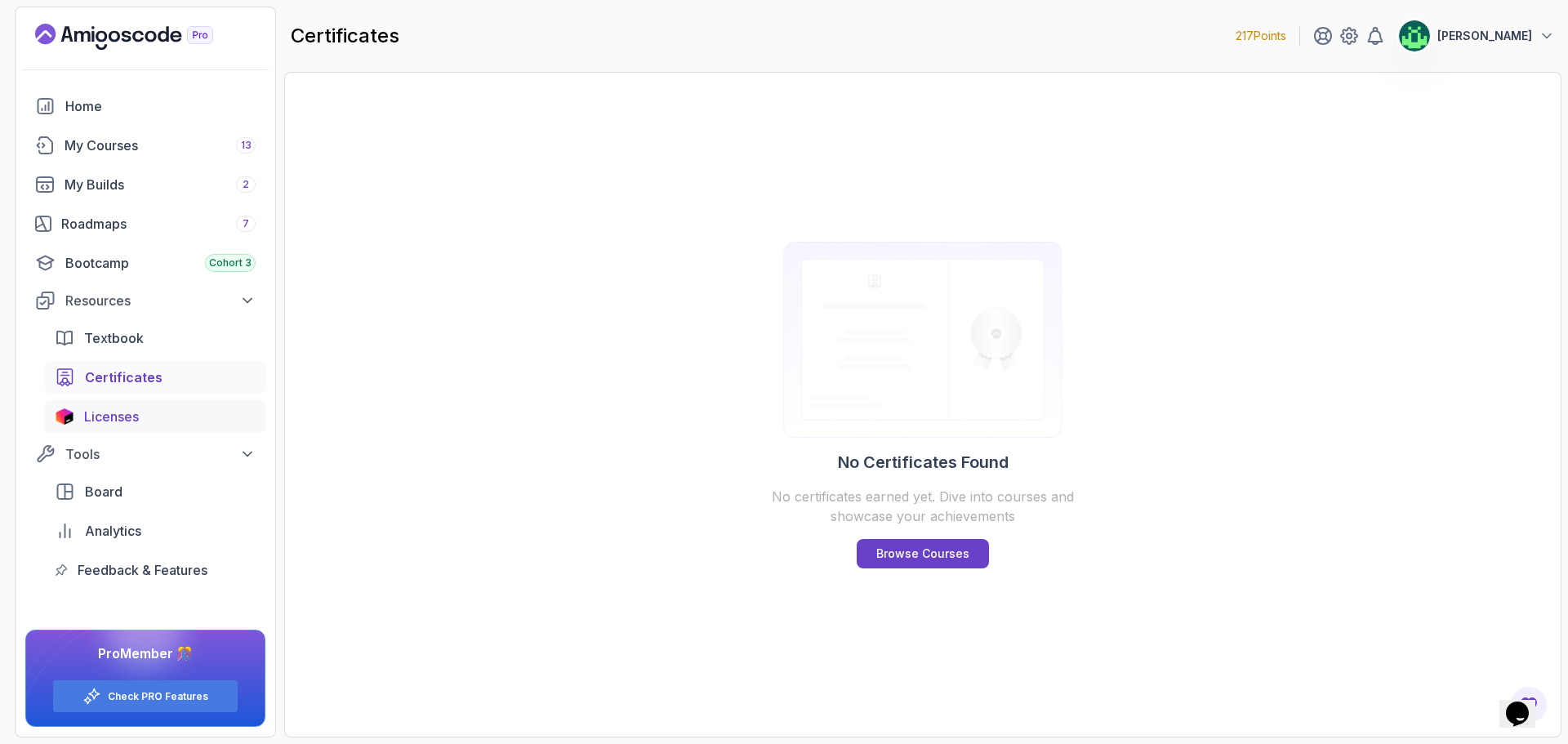
click at [133, 410] on span "Licenses" at bounding box center [110, 416] width 54 height 19
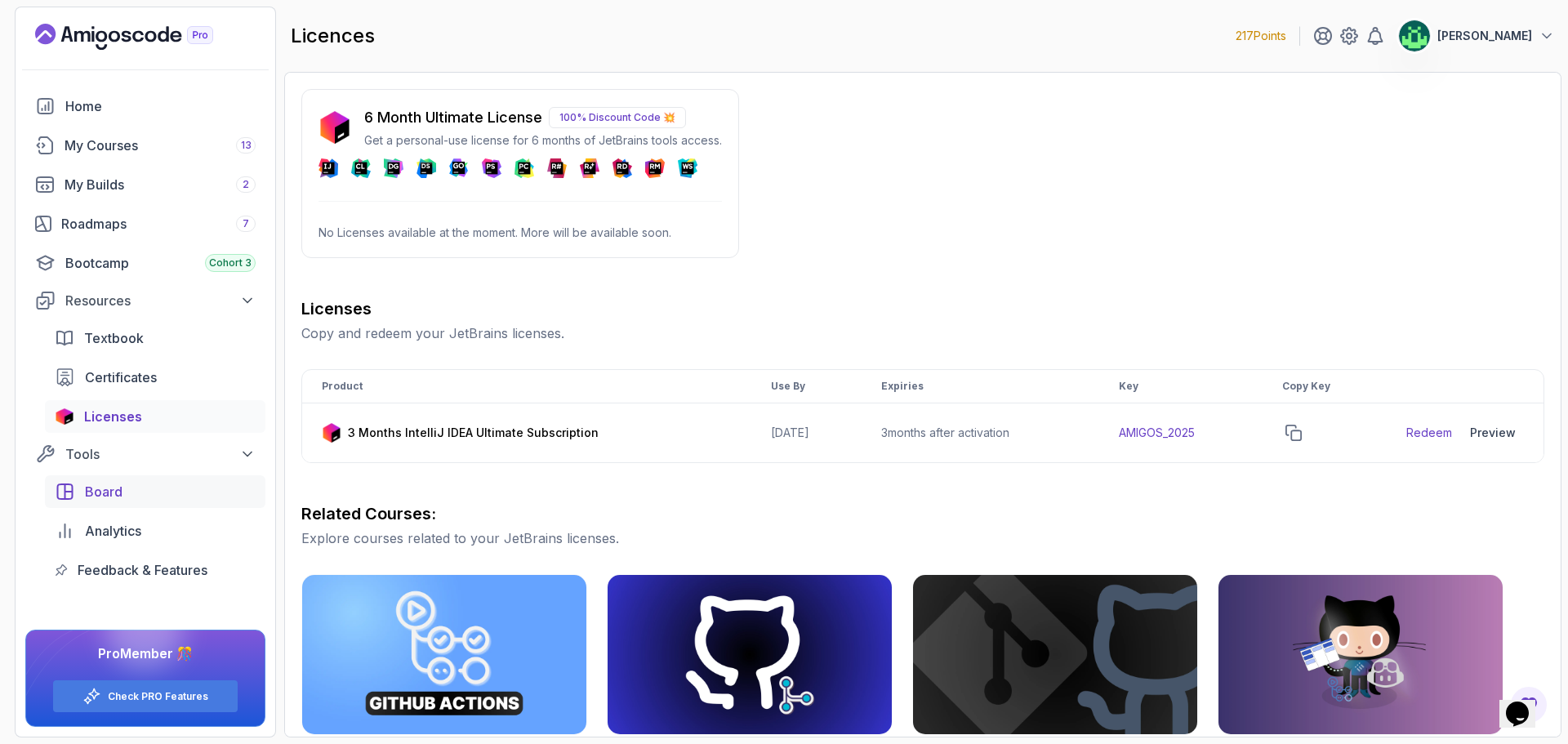
click at [139, 490] on div "Board" at bounding box center [169, 491] width 170 height 19
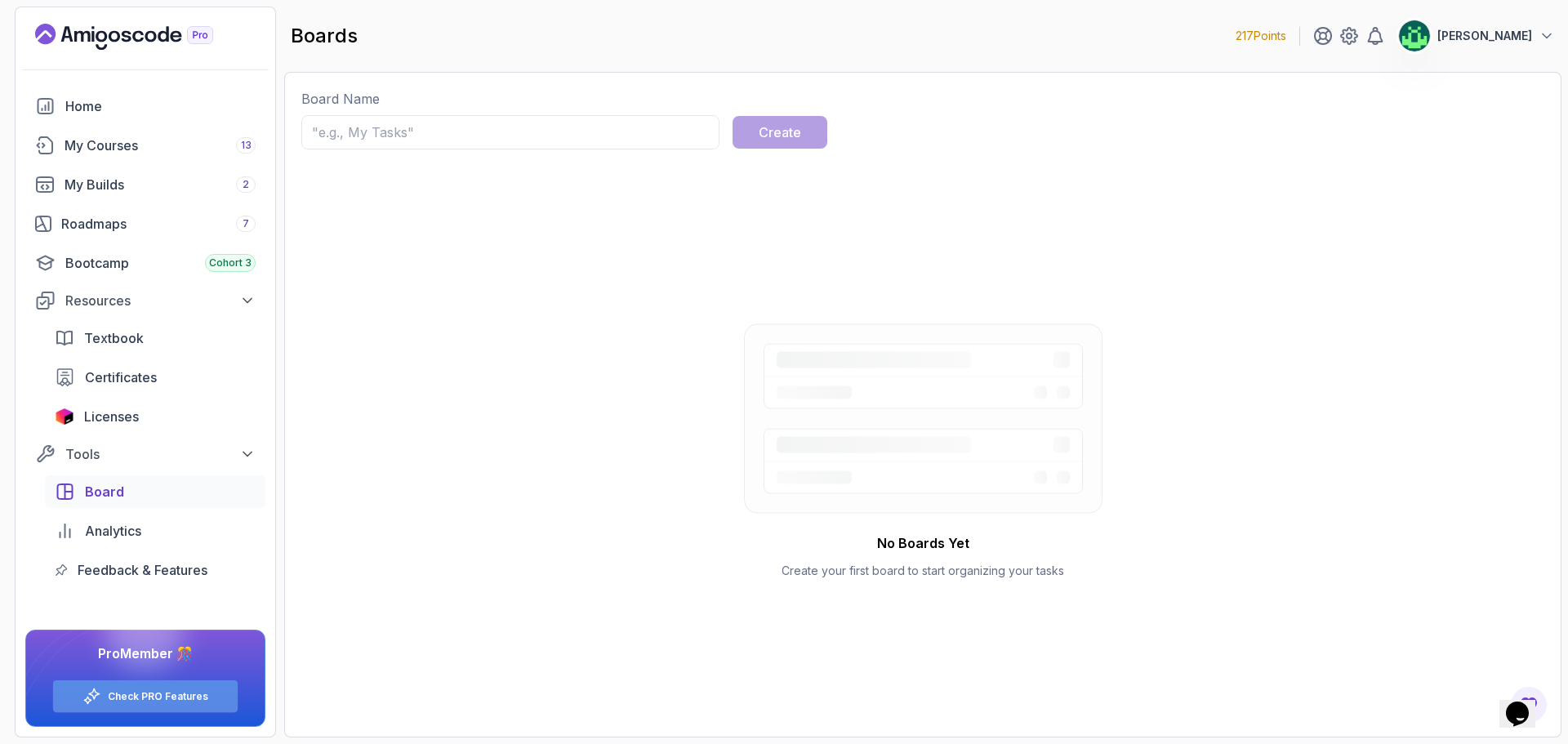
click at [175, 693] on link "Check PRO Features" at bounding box center [157, 696] width 100 height 13
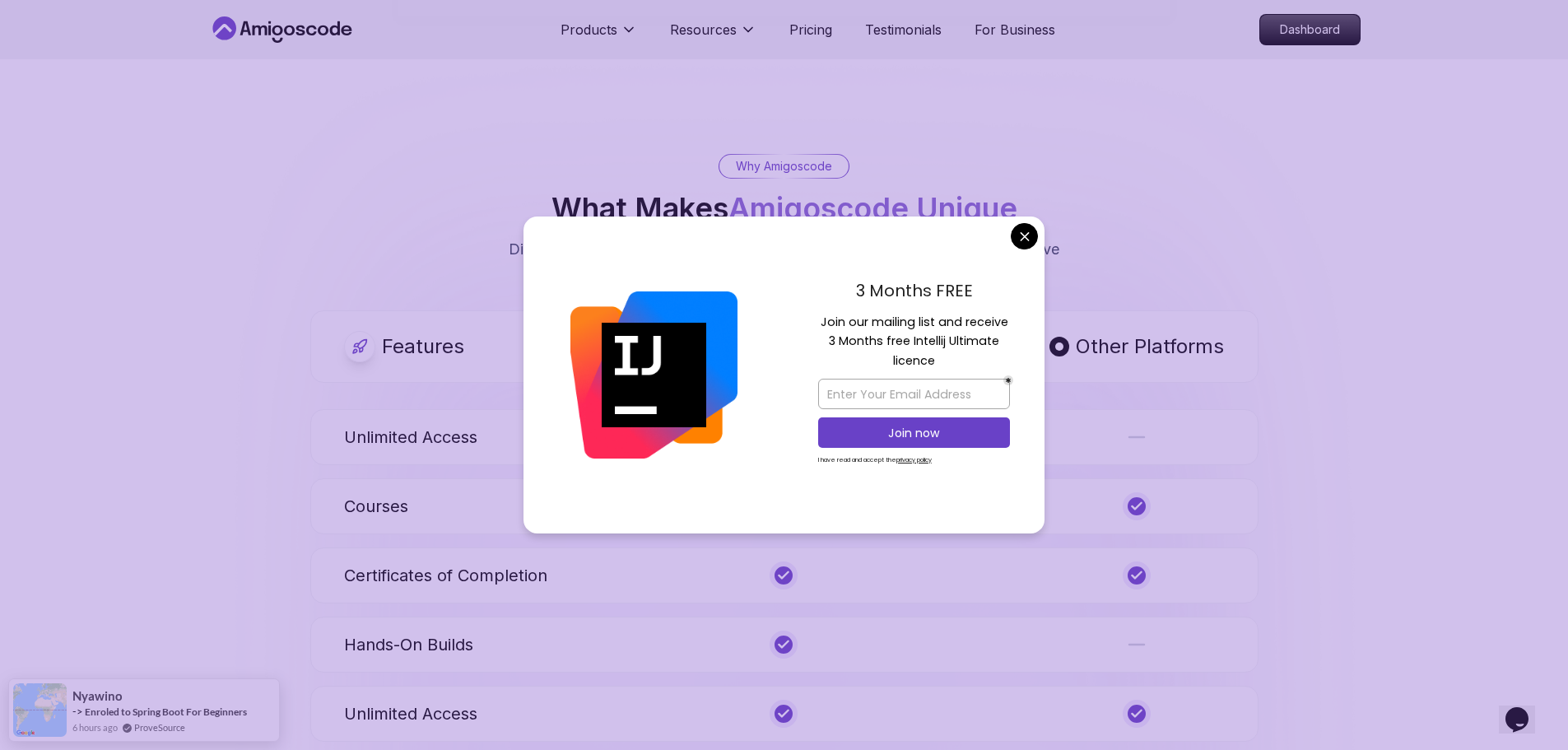
scroll to position [905, 0]
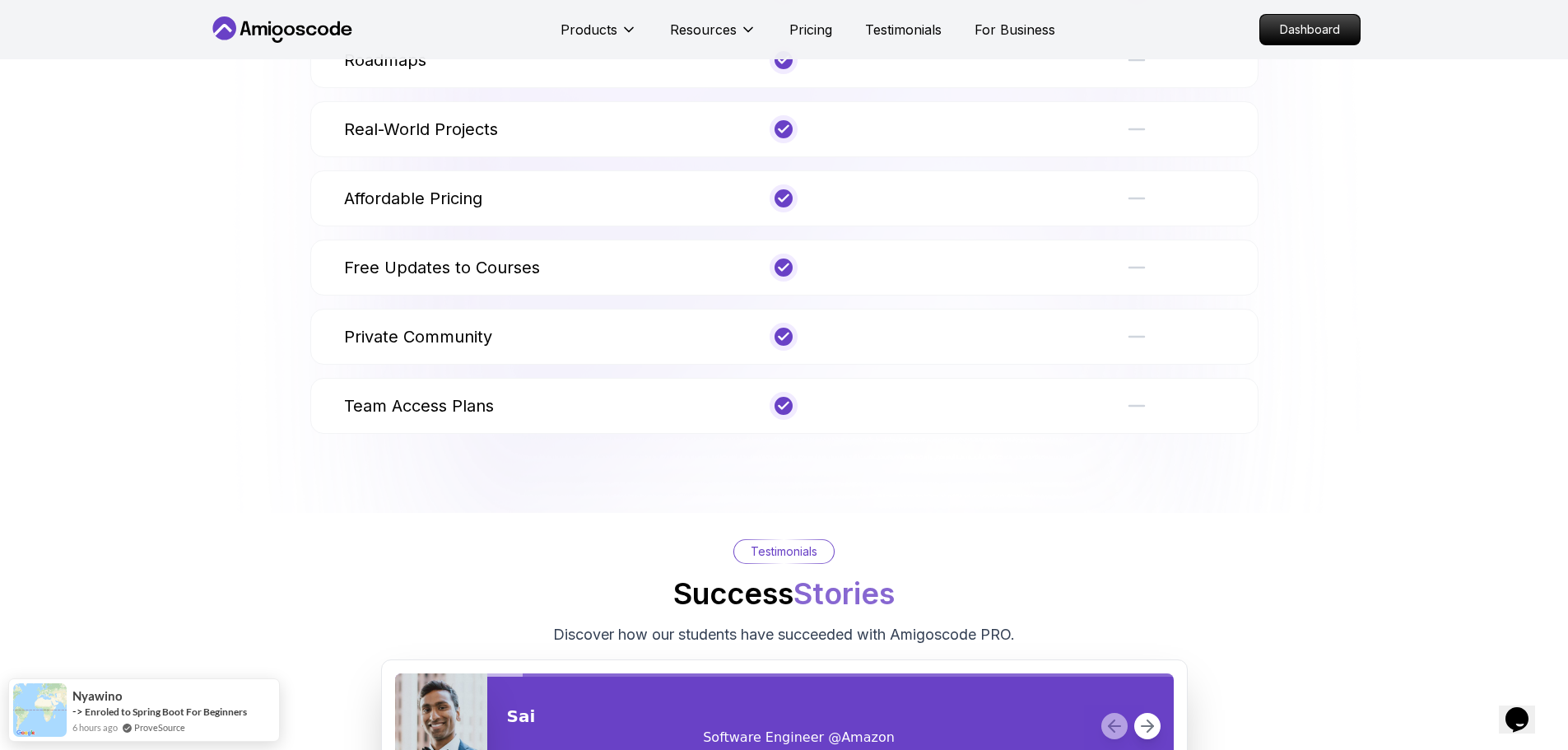
scroll to position [1481, 0]
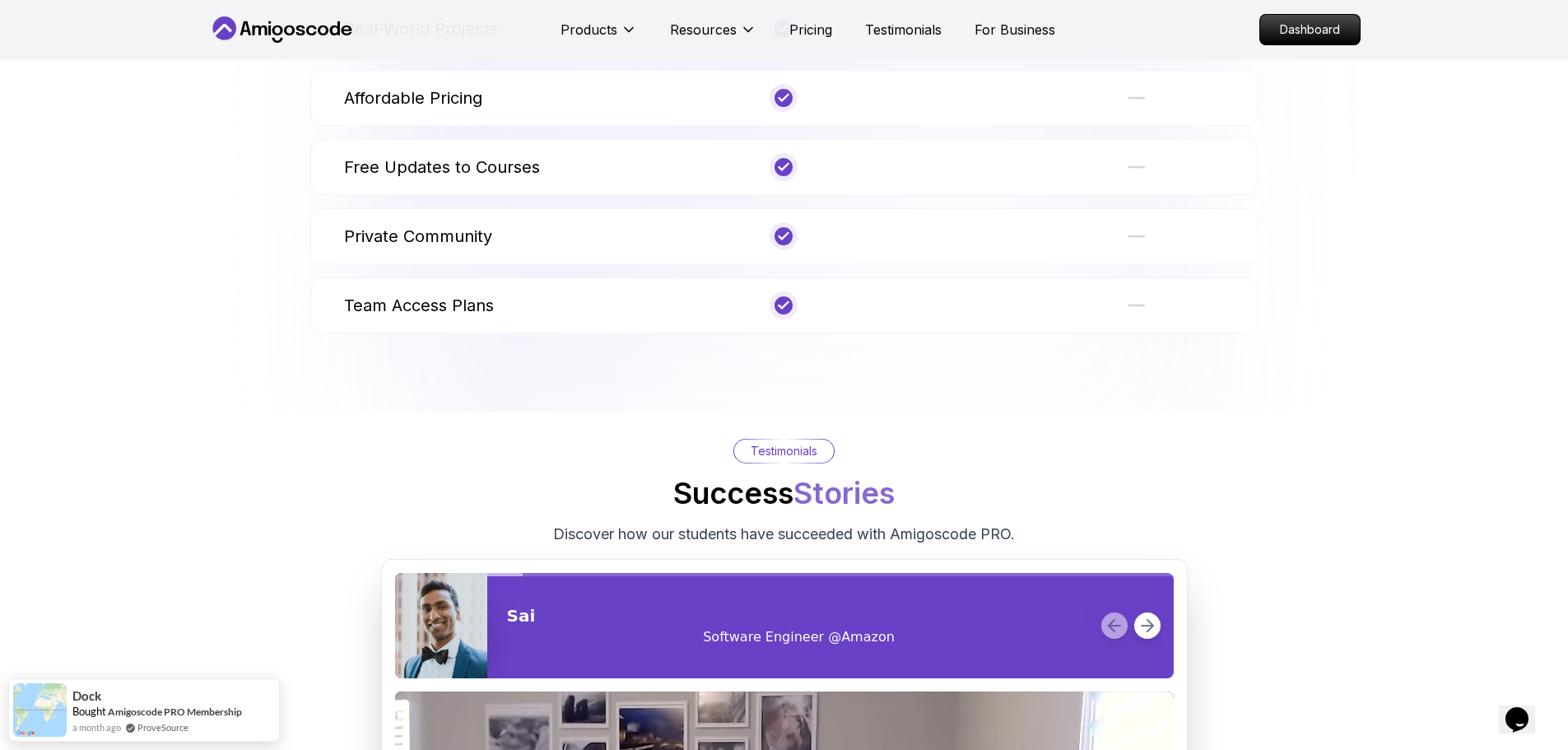
drag, startPoint x: 783, startPoint y: 280, endPoint x: 797, endPoint y: 280, distance: 14.0
click at [784, 242] on icon at bounding box center [784, 236] width 11 height 11
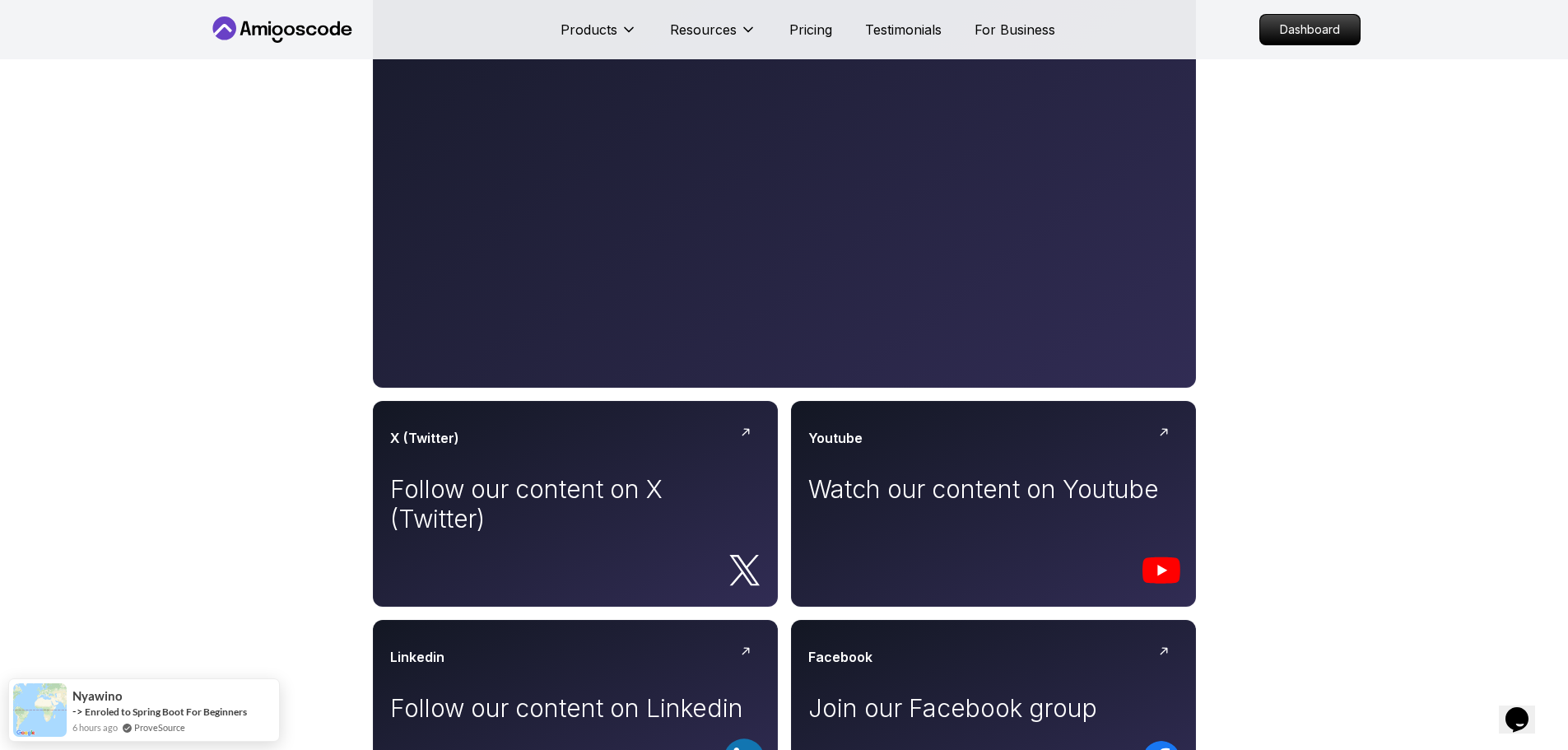
scroll to position [576, 0]
